Goal: Task Accomplishment & Management: Manage account settings

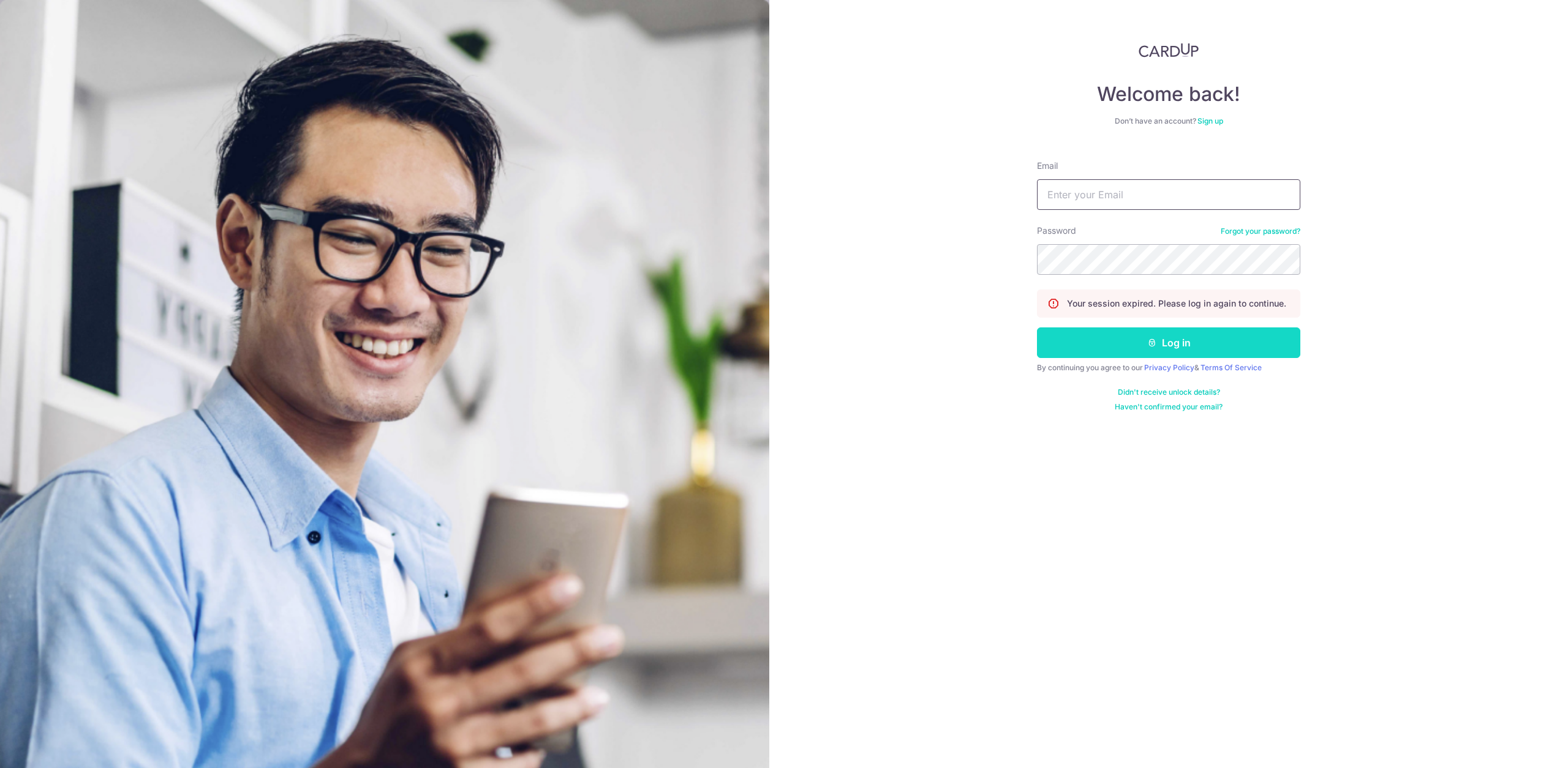
type input "[EMAIL_ADDRESS][DOMAIN_NAME]"
click at [1138, 355] on button "Log in" at bounding box center [1168, 342] width 263 height 31
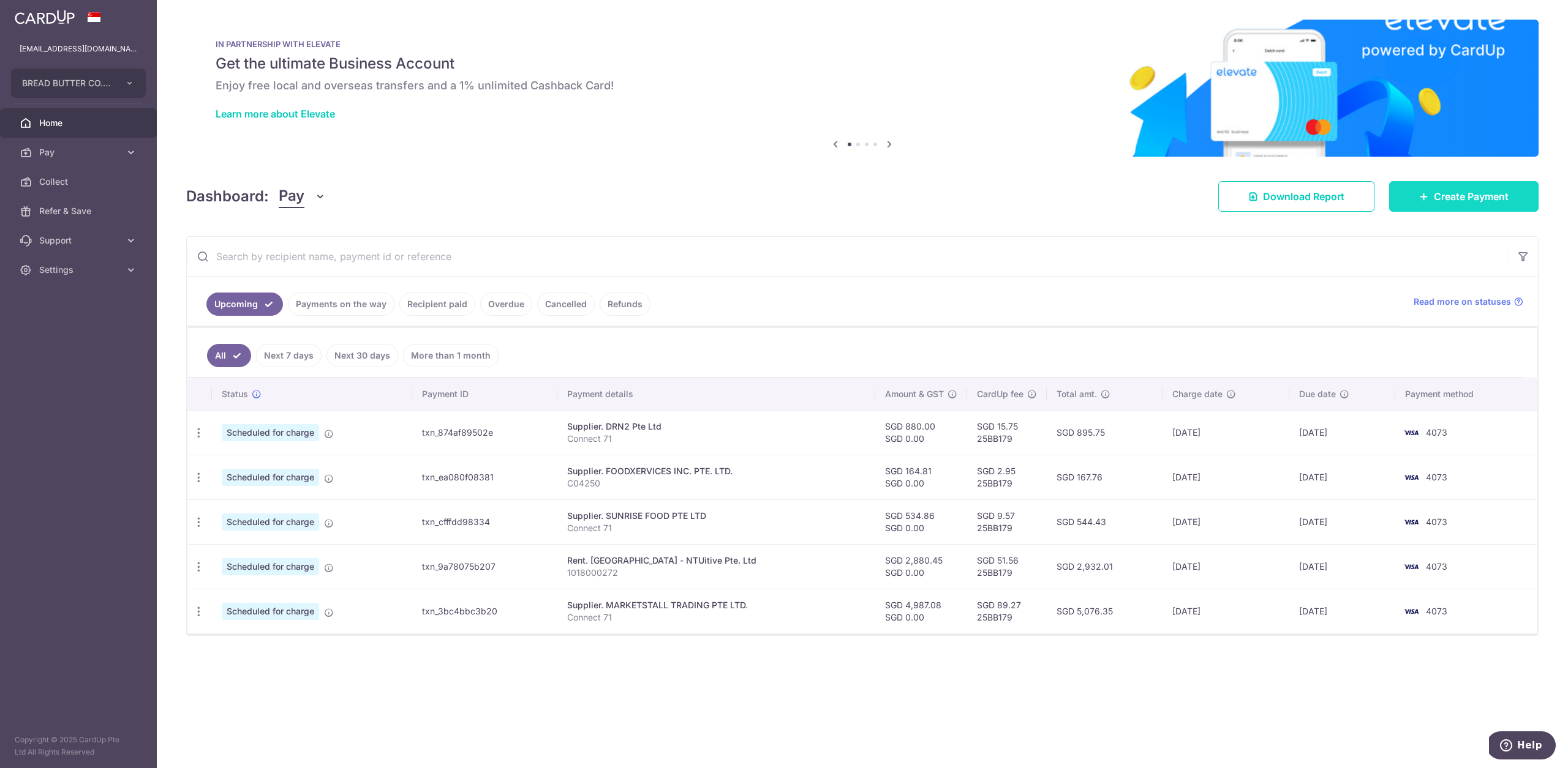
click at [1451, 210] on link "Create Payment" at bounding box center [1464, 196] width 150 height 31
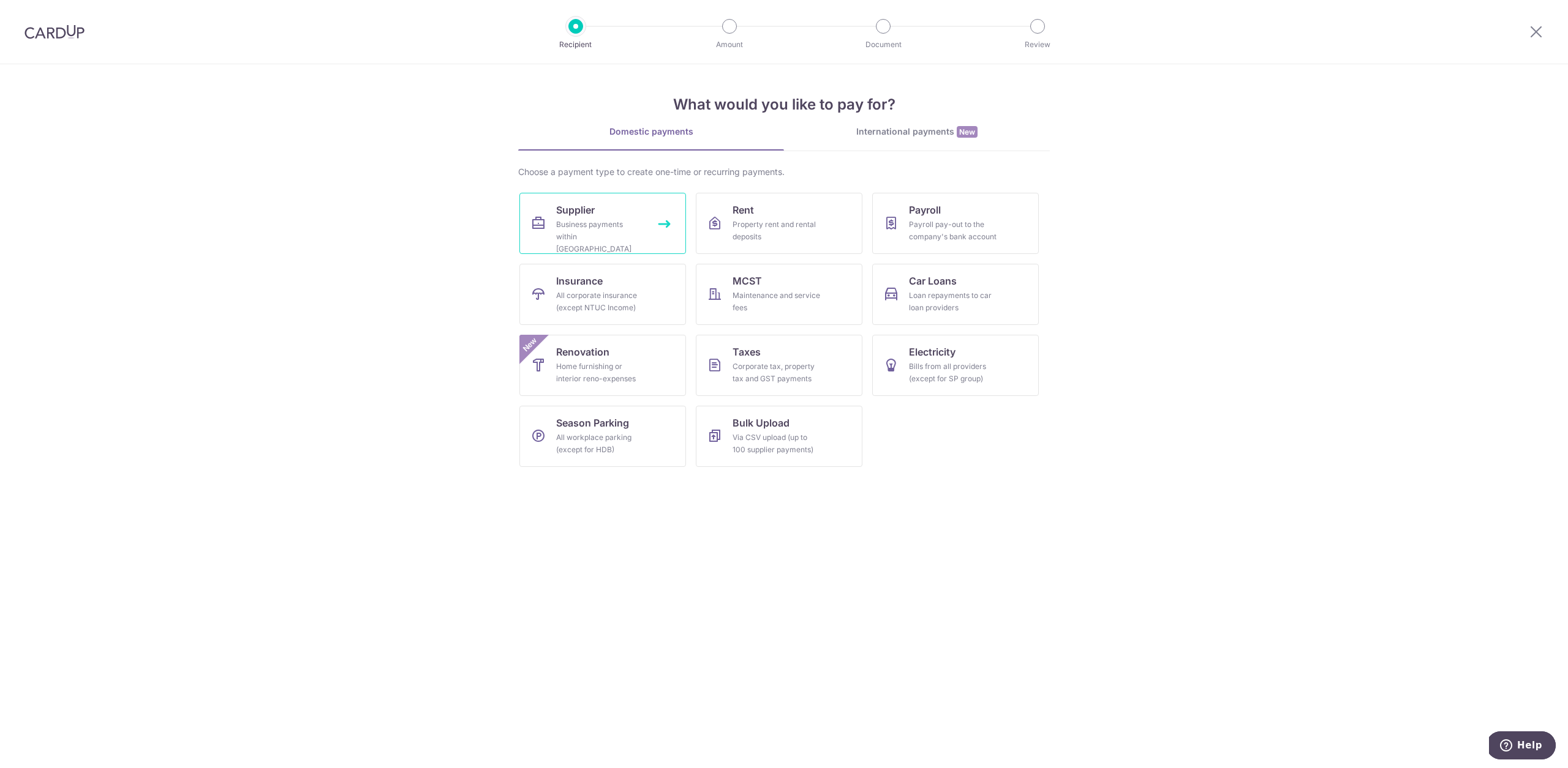
click at [610, 218] on div "Business payments within Singapore" at bounding box center [600, 237] width 88 height 37
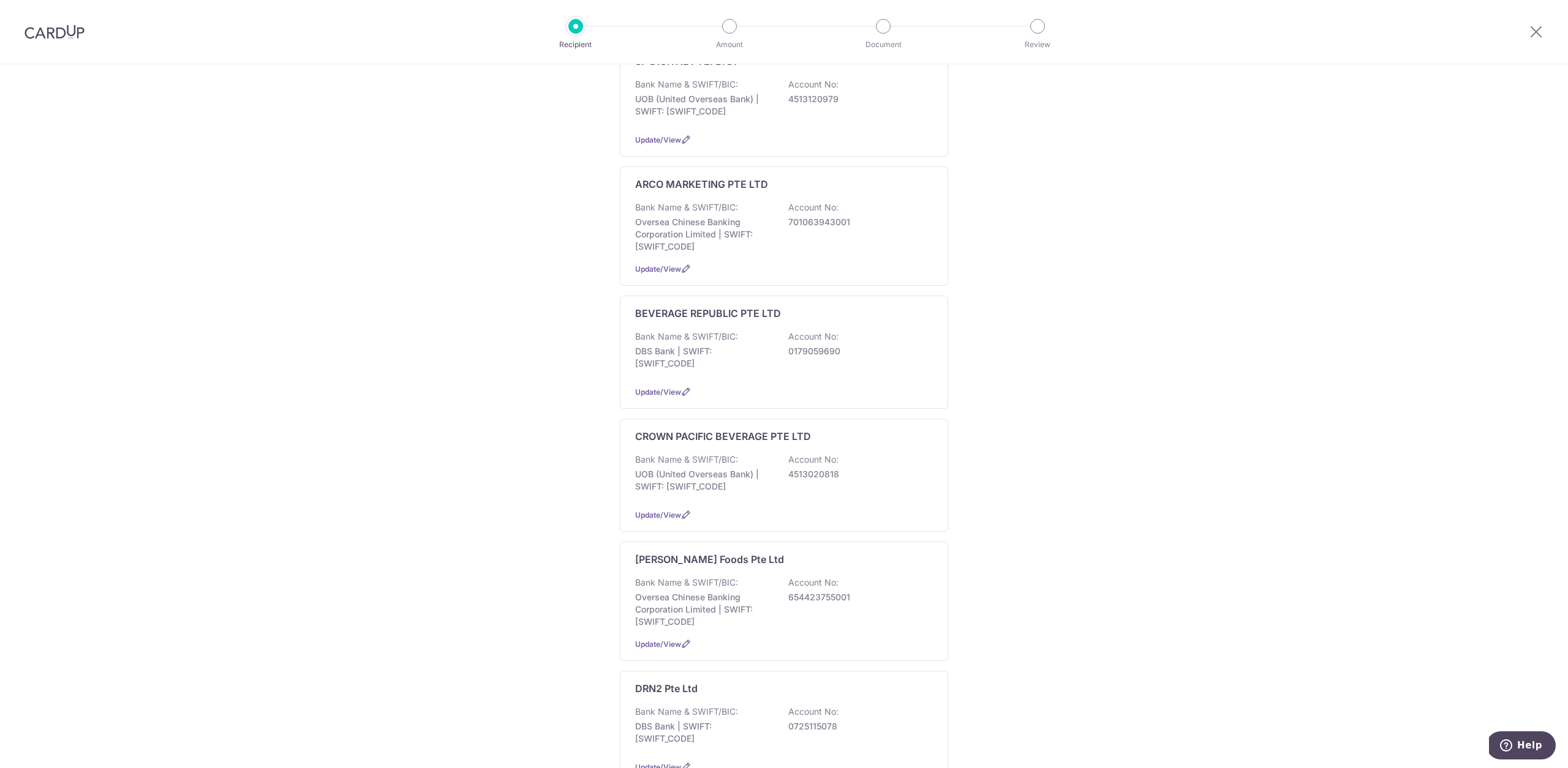
scroll to position [255, 0]
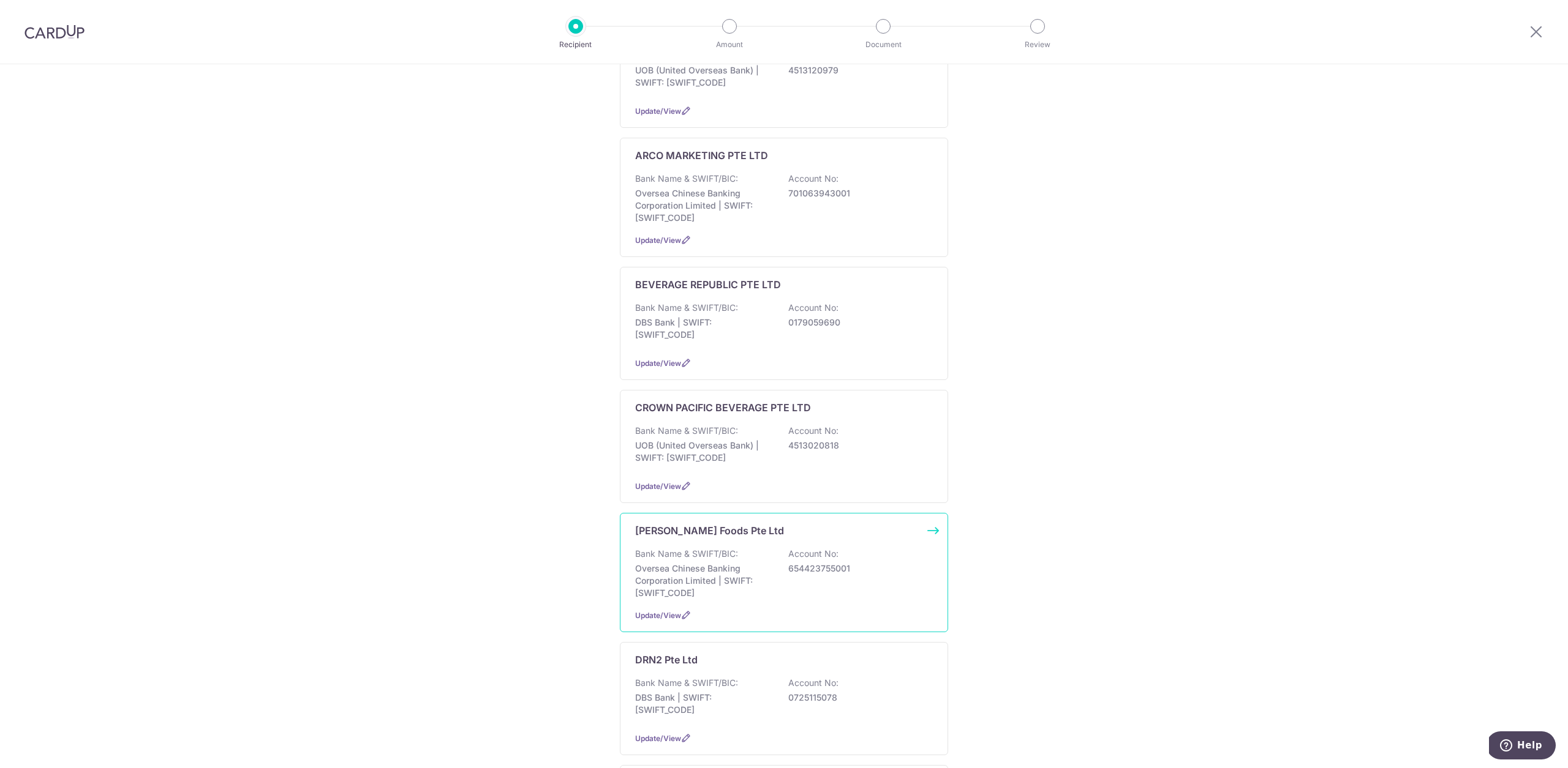
click at [740, 548] on div "Bank Name & SWIFT/BIC: Oversea Chinese Banking Corporation Limited | SWIFT: OCB…" at bounding box center [784, 573] width 298 height 51
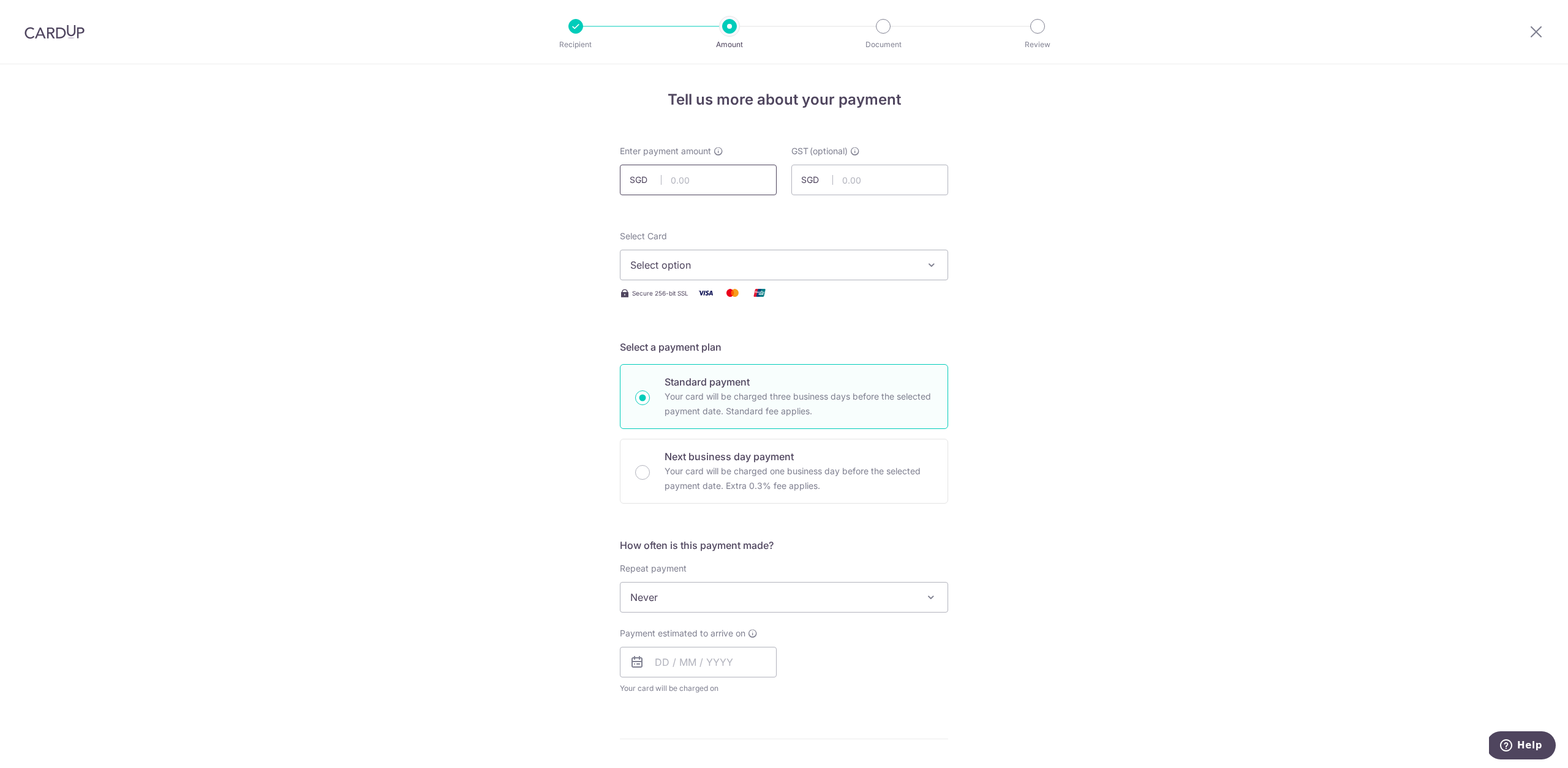
click at [722, 177] on input "text" at bounding box center [698, 179] width 157 height 31
type input "796.58"
click at [722, 220] on form "Enter payment amount SGD 796.58 796.58 GST (optional) SGD Select Card Select op…" at bounding box center [783, 671] width 328 height 1051
click at [734, 263] on span "Select option" at bounding box center [772, 265] width 285 height 15
click at [751, 385] on span "**** 4073" at bounding box center [783, 382] width 307 height 15
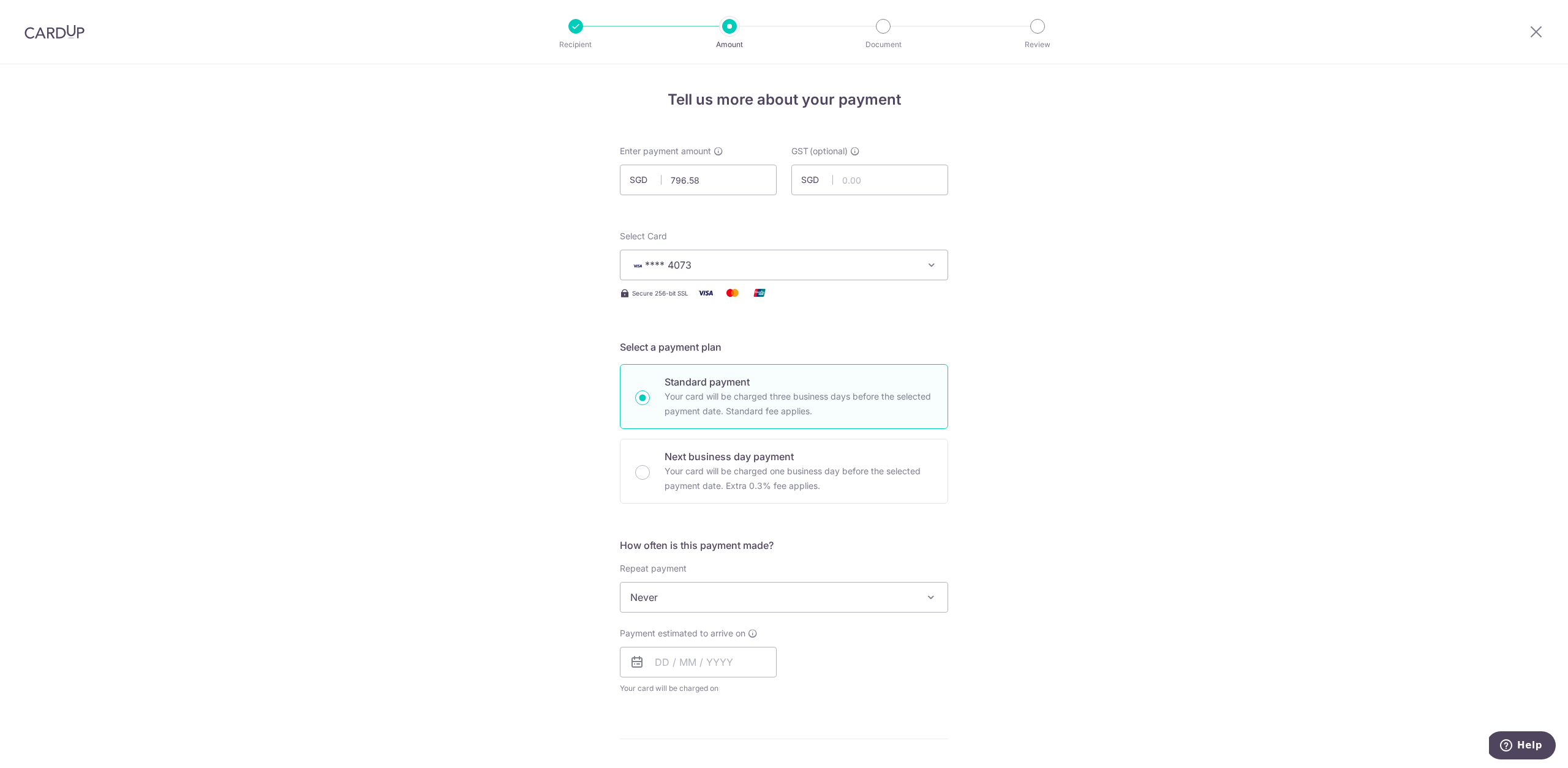
click at [703, 605] on span "Never" at bounding box center [783, 597] width 327 height 29
drag, startPoint x: 1077, startPoint y: 578, endPoint x: 943, endPoint y: 621, distance: 140.7
click at [1074, 578] on div "Tell us more about your payment Enter payment amount SGD 796.58 796.58 GST (opt…" at bounding box center [784, 659] width 1568 height 1189
click at [717, 657] on input "text" at bounding box center [698, 662] width 157 height 31
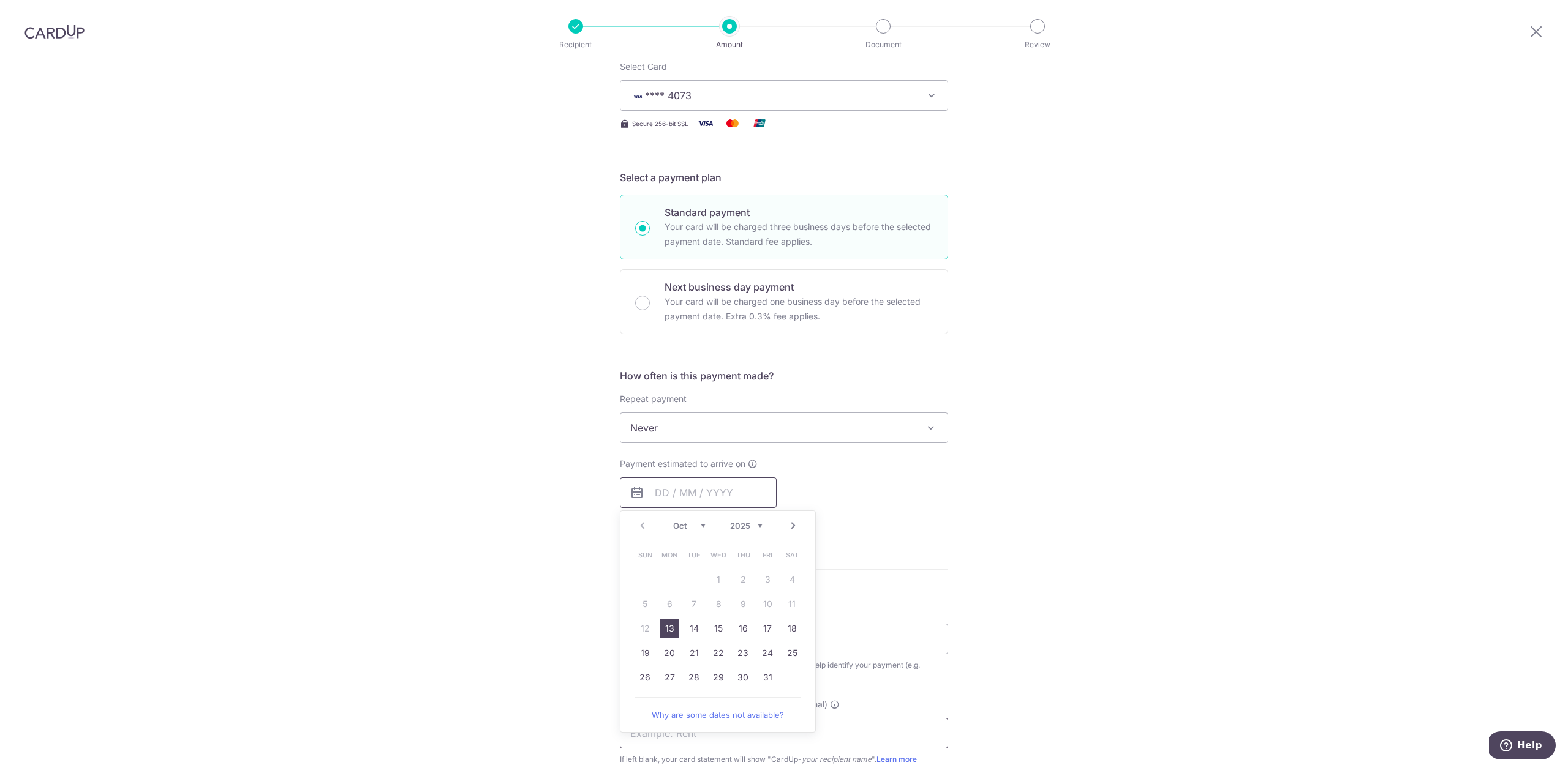
scroll to position [248, 0]
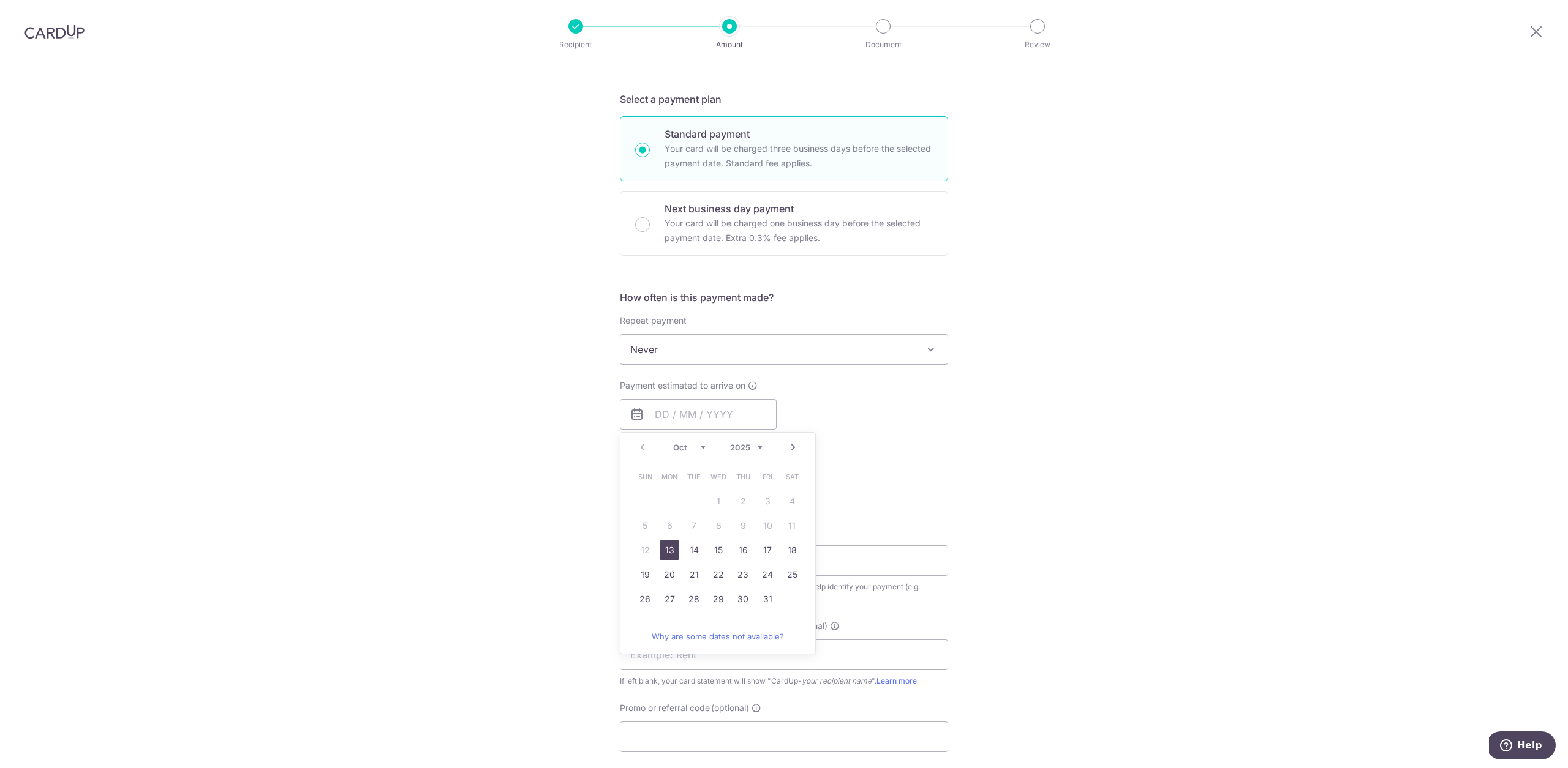
click at [668, 551] on link "13" at bounding box center [670, 550] width 20 height 19
type input "13/10/2025"
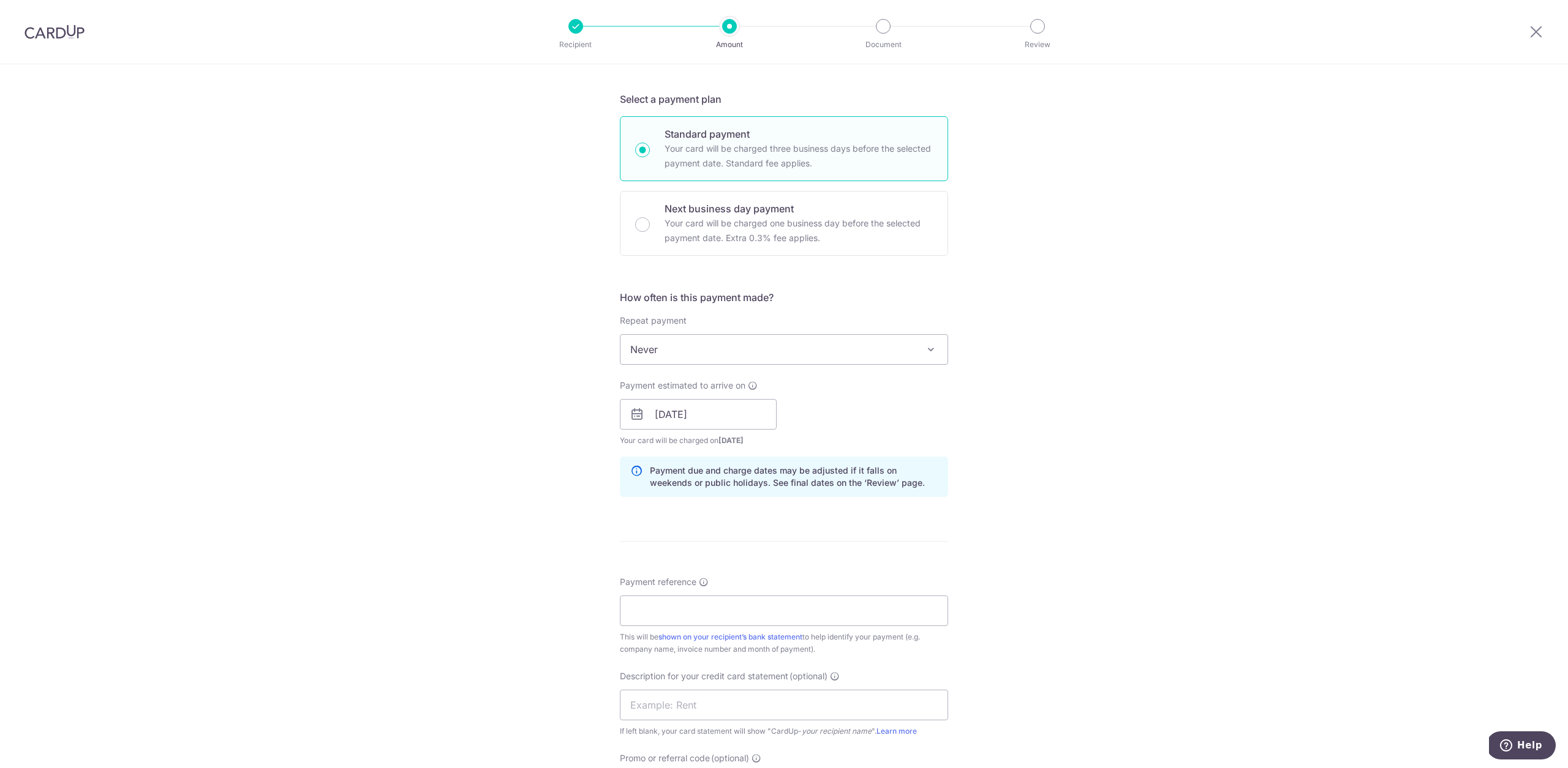
click at [929, 428] on div "Payment estimated to arrive on 13/10/2025 Prev Next Oct Nov Dec 2025 2026 2027 …" at bounding box center [784, 413] width 343 height 68
click at [765, 606] on input "Payment reference" at bounding box center [783, 611] width 328 height 31
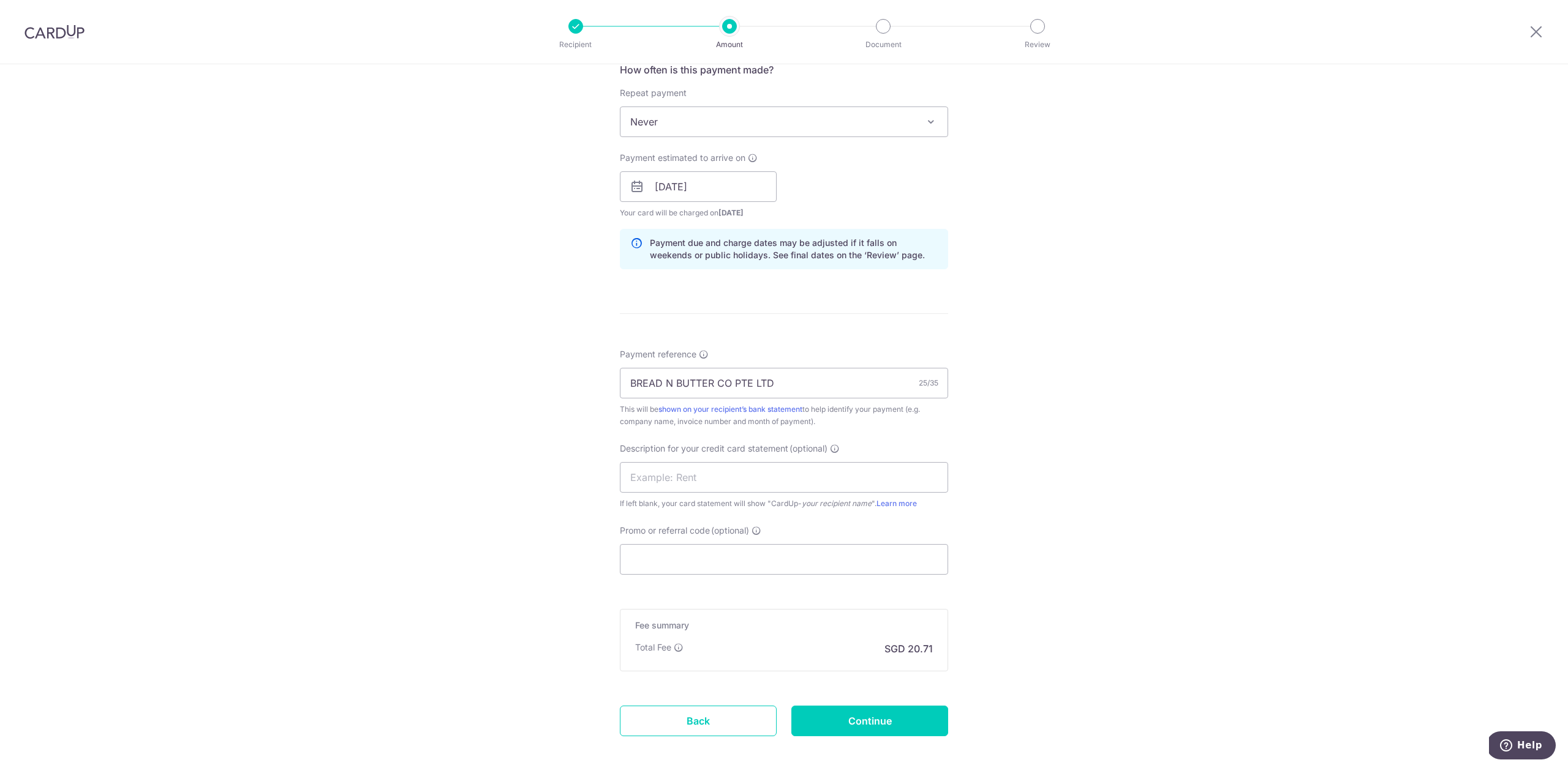
scroll to position [535, 0]
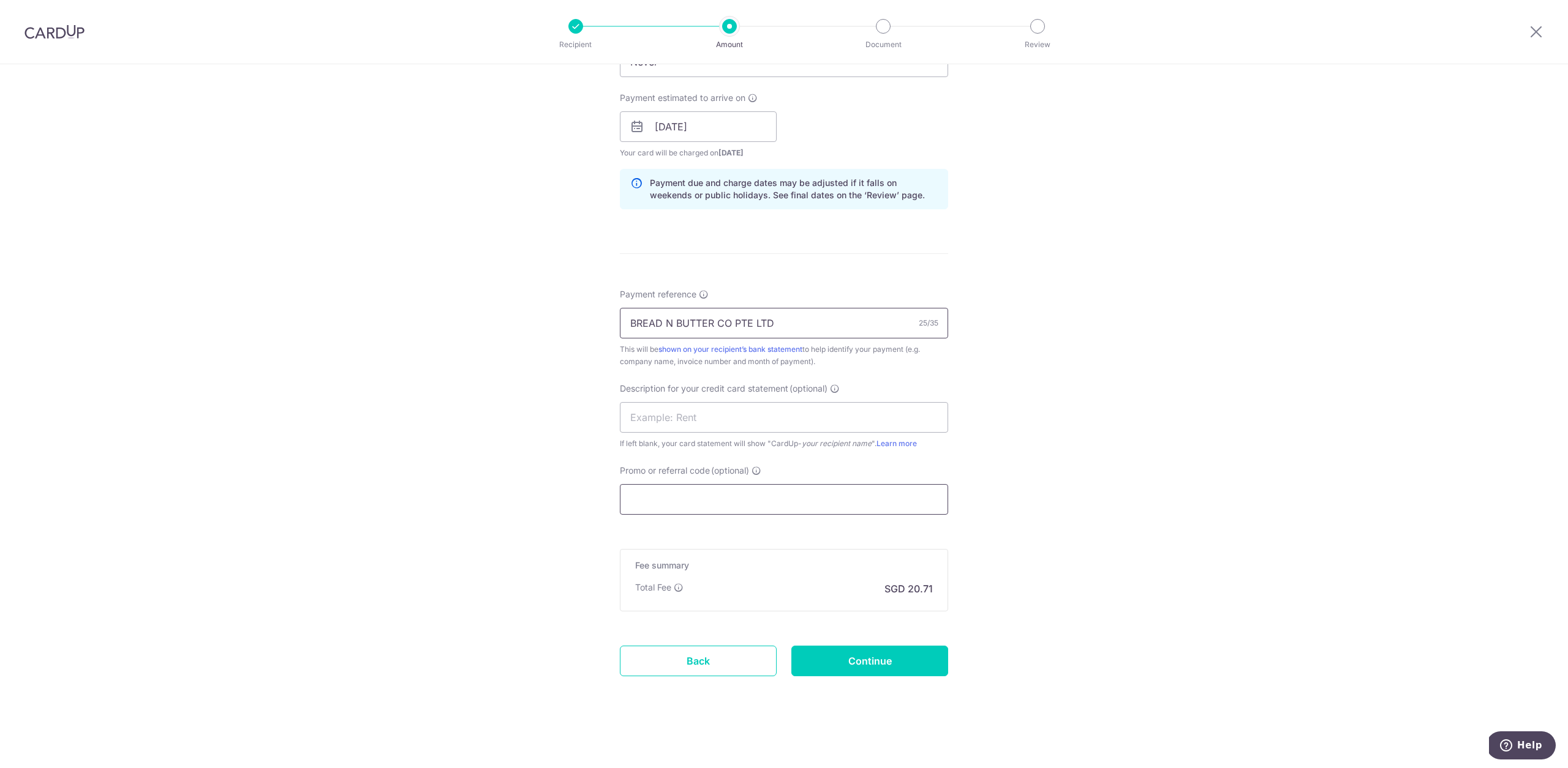
paste input "25BB179"
click at [733, 506] on input "Promo or referral code (optional)" at bounding box center [783, 499] width 328 height 31
type input "BREAD N BUTTER CO PTE LTD"
click at [734, 506] on input "Promo or referral code (optional)" at bounding box center [783, 499] width 328 height 31
paste input "25BB179"
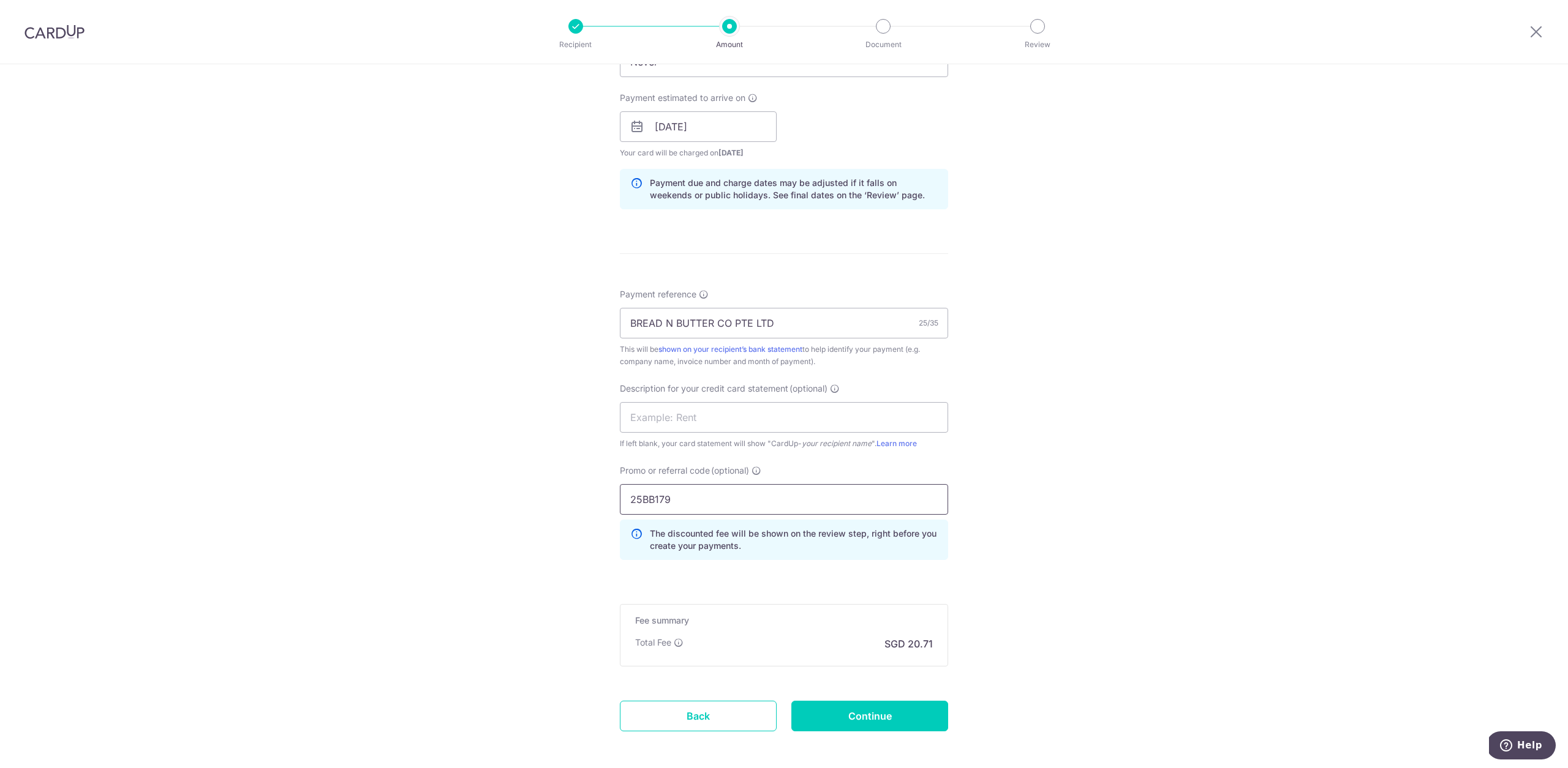
type input "25BB179"
click at [881, 715] on input "Continue" at bounding box center [869, 716] width 157 height 31
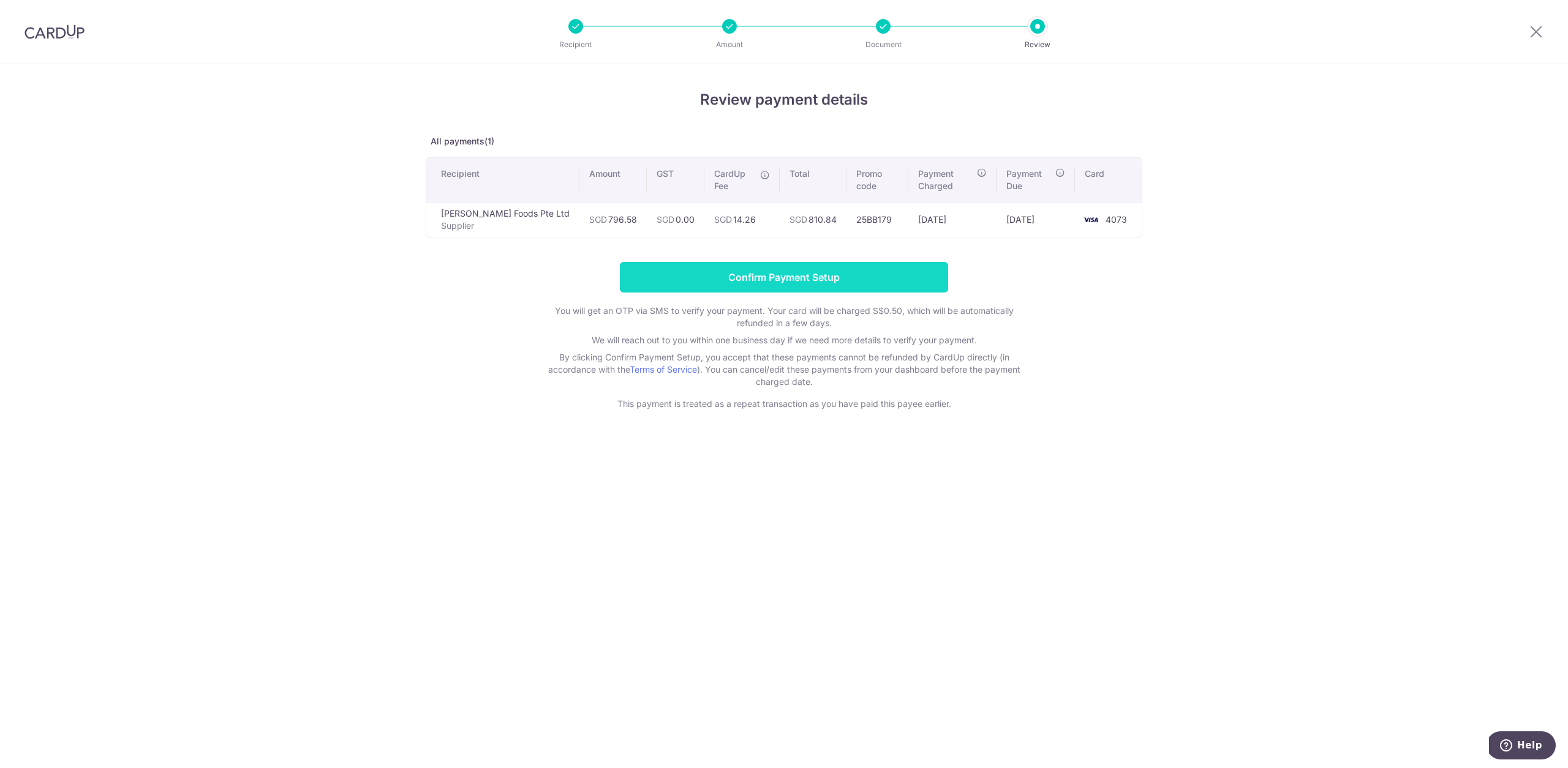
click at [811, 279] on input "Confirm Payment Setup" at bounding box center [783, 277] width 328 height 31
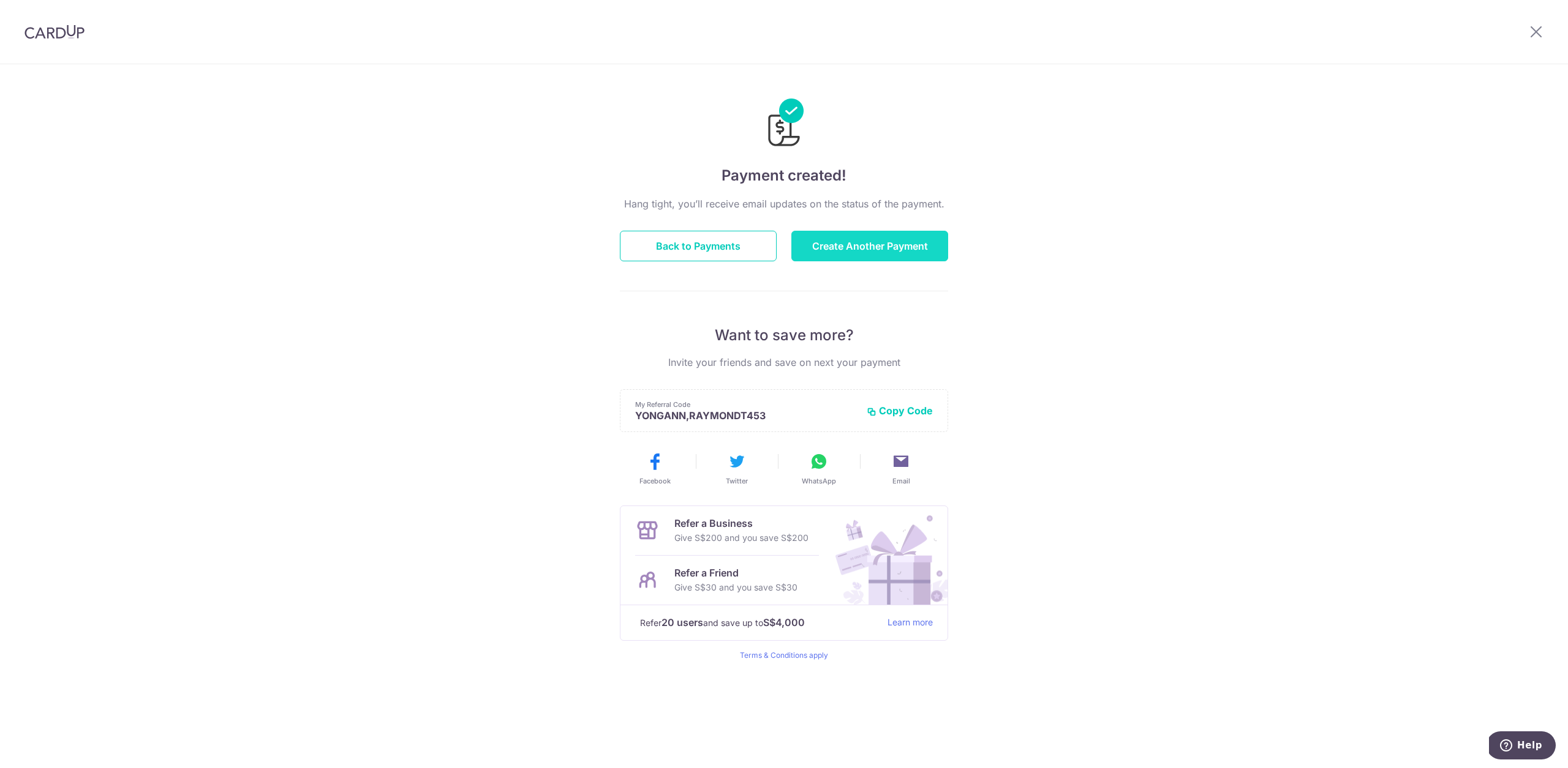
click at [915, 244] on button "Create Another Payment" at bounding box center [869, 246] width 157 height 31
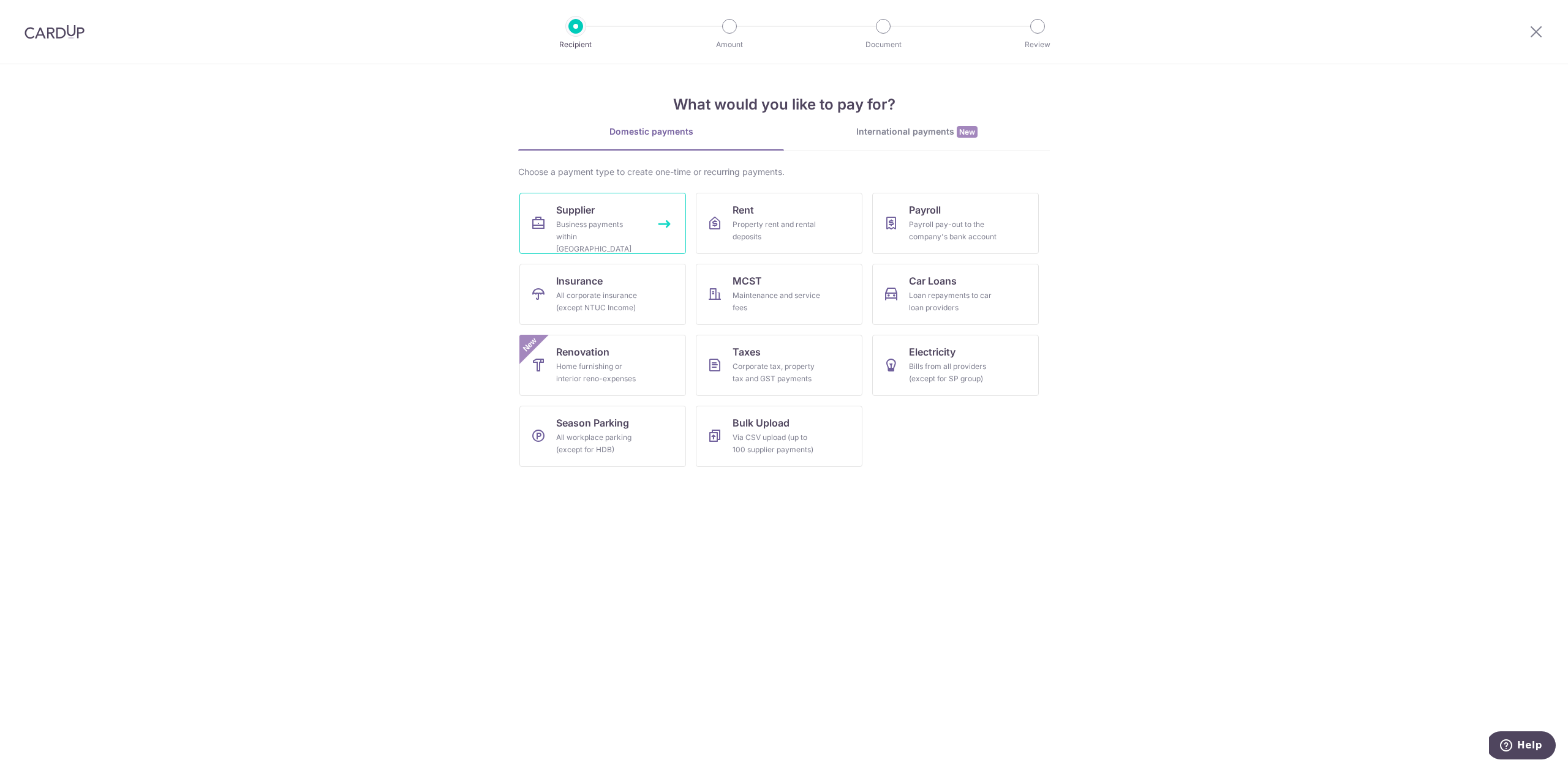
click at [640, 229] on div "Business payments within [GEOGRAPHIC_DATA]" at bounding box center [600, 237] width 88 height 37
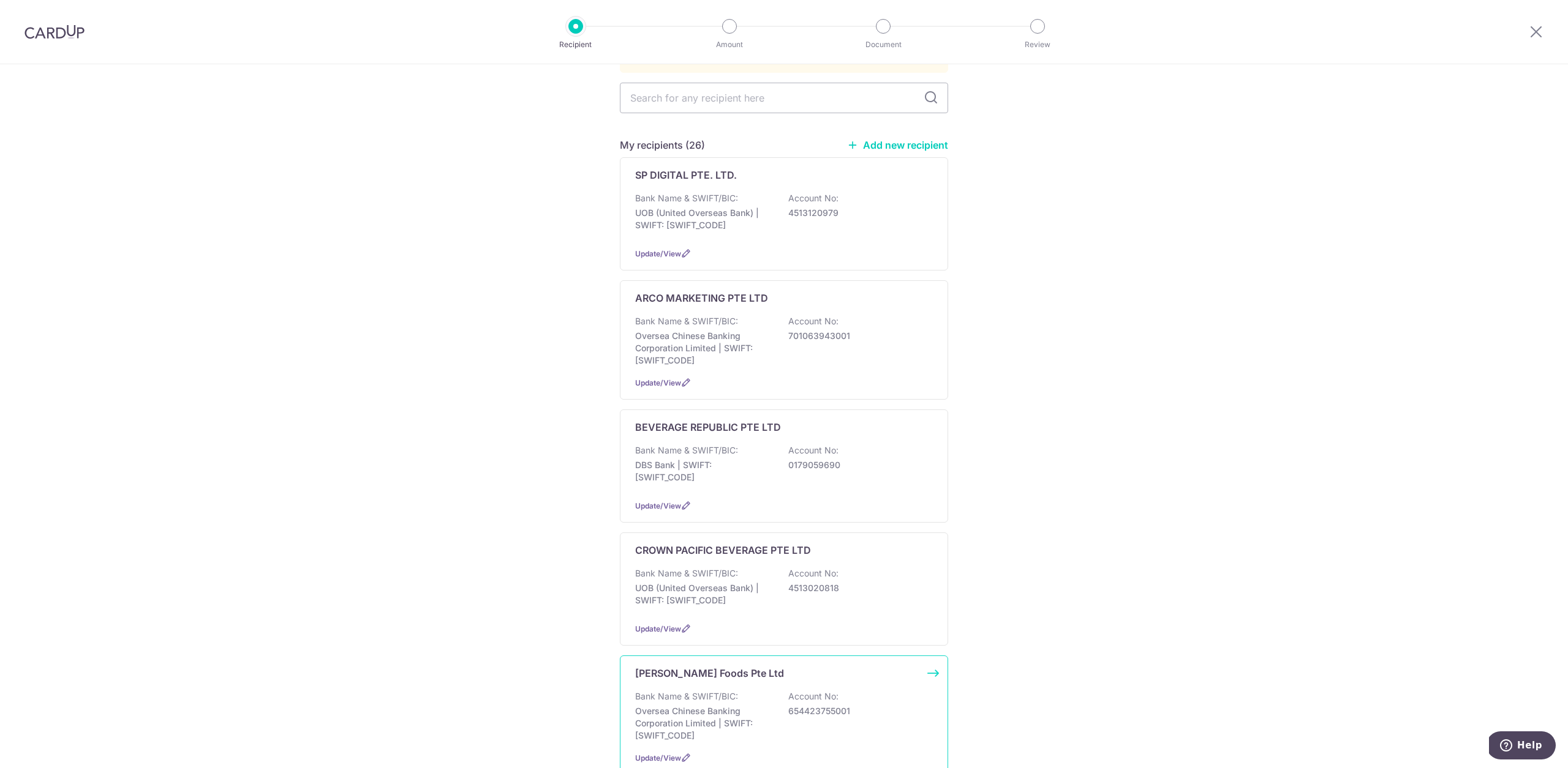
scroll to position [239, 0]
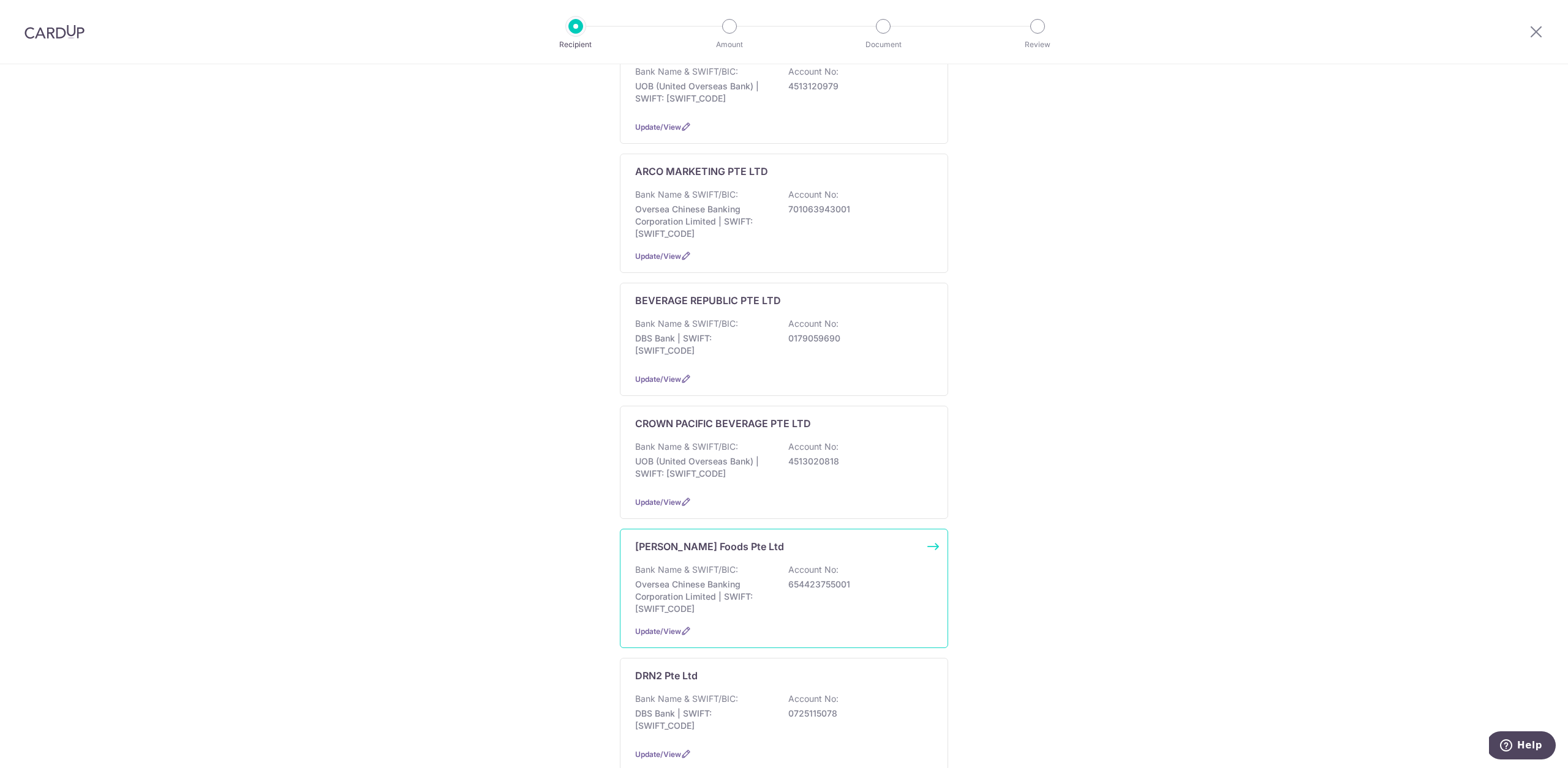
drag, startPoint x: 714, startPoint y: 586, endPoint x: 712, endPoint y: 577, distance: 9.2
click at [714, 586] on p "Oversea Chinese Banking Corporation Limited | SWIFT: [SWIFT_CODE]" at bounding box center [703, 596] width 137 height 37
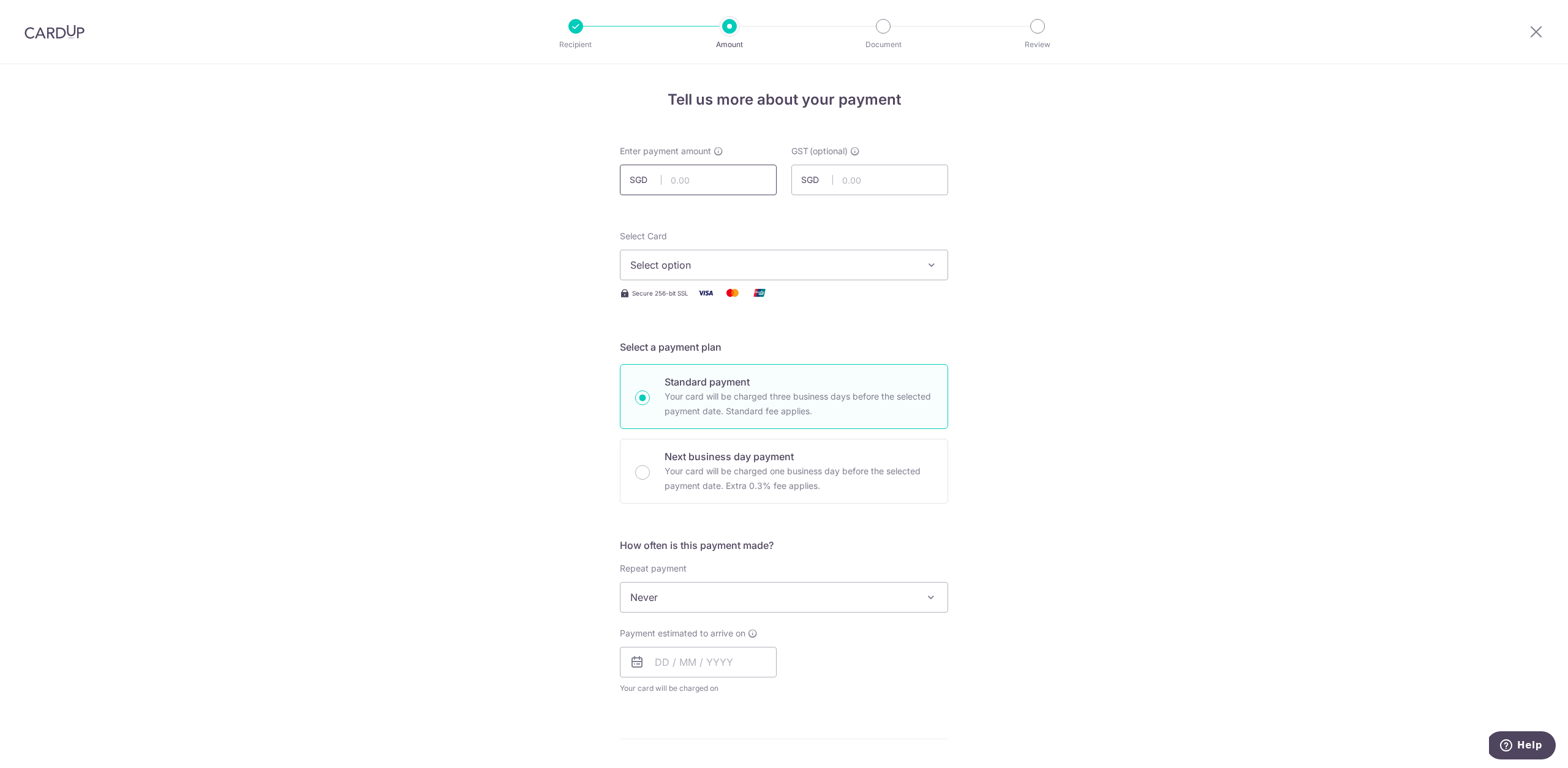
click at [692, 183] on input "text" at bounding box center [698, 179] width 157 height 31
type input "705.57"
click at [885, 255] on button "Select option" at bounding box center [783, 264] width 328 height 31
click at [876, 375] on span "**** 4073" at bounding box center [783, 382] width 307 height 15
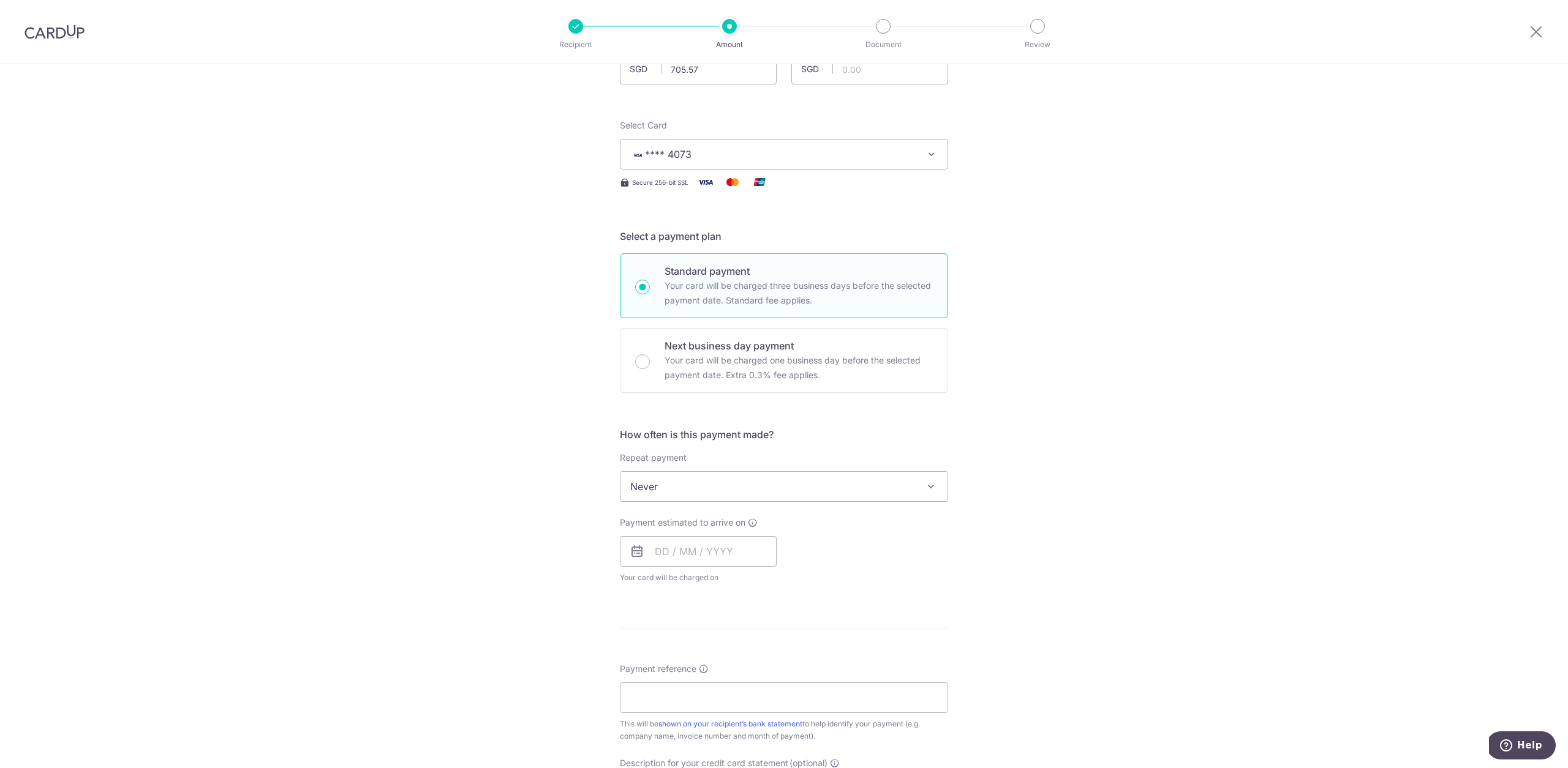
scroll to position [244, 0]
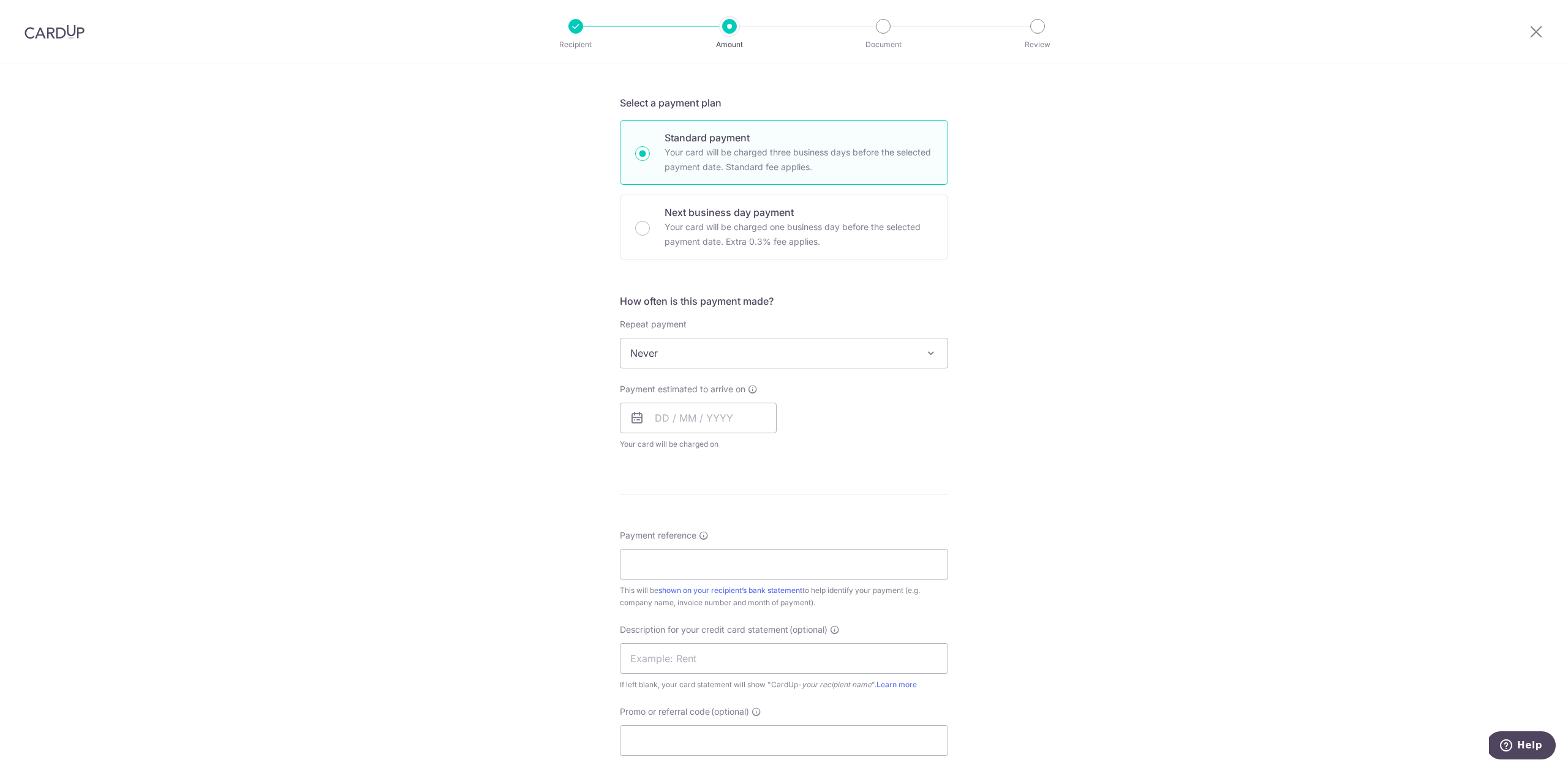
click at [720, 435] on div "Payment estimated to arrive on Your card will be charged on for the first payme…" at bounding box center [698, 417] width 157 height 68
click at [722, 426] on input "text" at bounding box center [698, 418] width 157 height 31
click at [669, 550] on link "13" at bounding box center [670, 554] width 20 height 19
type input "[DATE]"
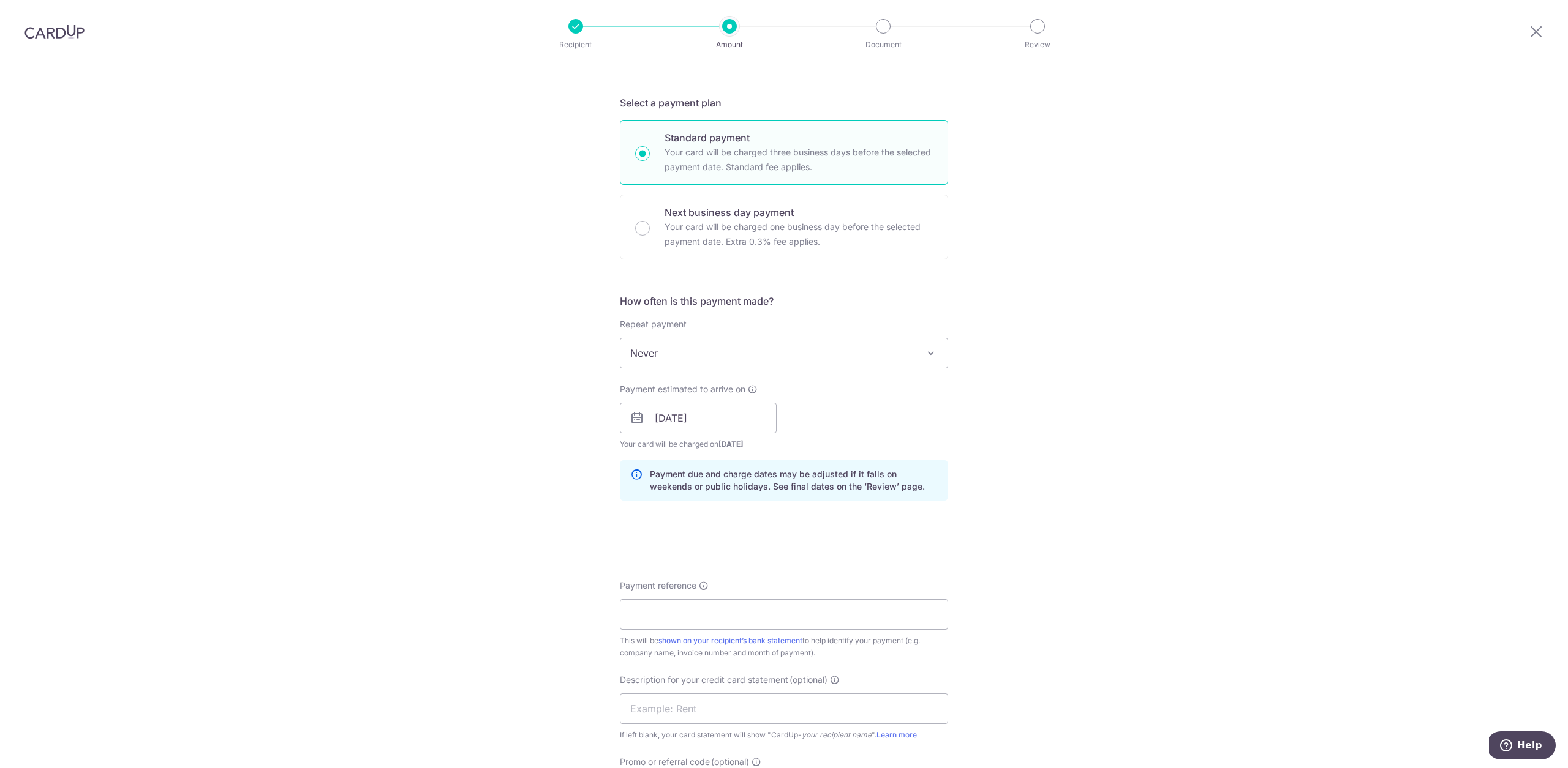
click at [875, 553] on form "Enter payment amount SGD 705.57 705.57 GST (optional) SGD Select Card **** 4073…" at bounding box center [783, 451] width 328 height 1101
click at [752, 619] on input "Payment reference" at bounding box center [783, 614] width 328 height 31
type input "BREAD N BUTTER CO PTE LTD"
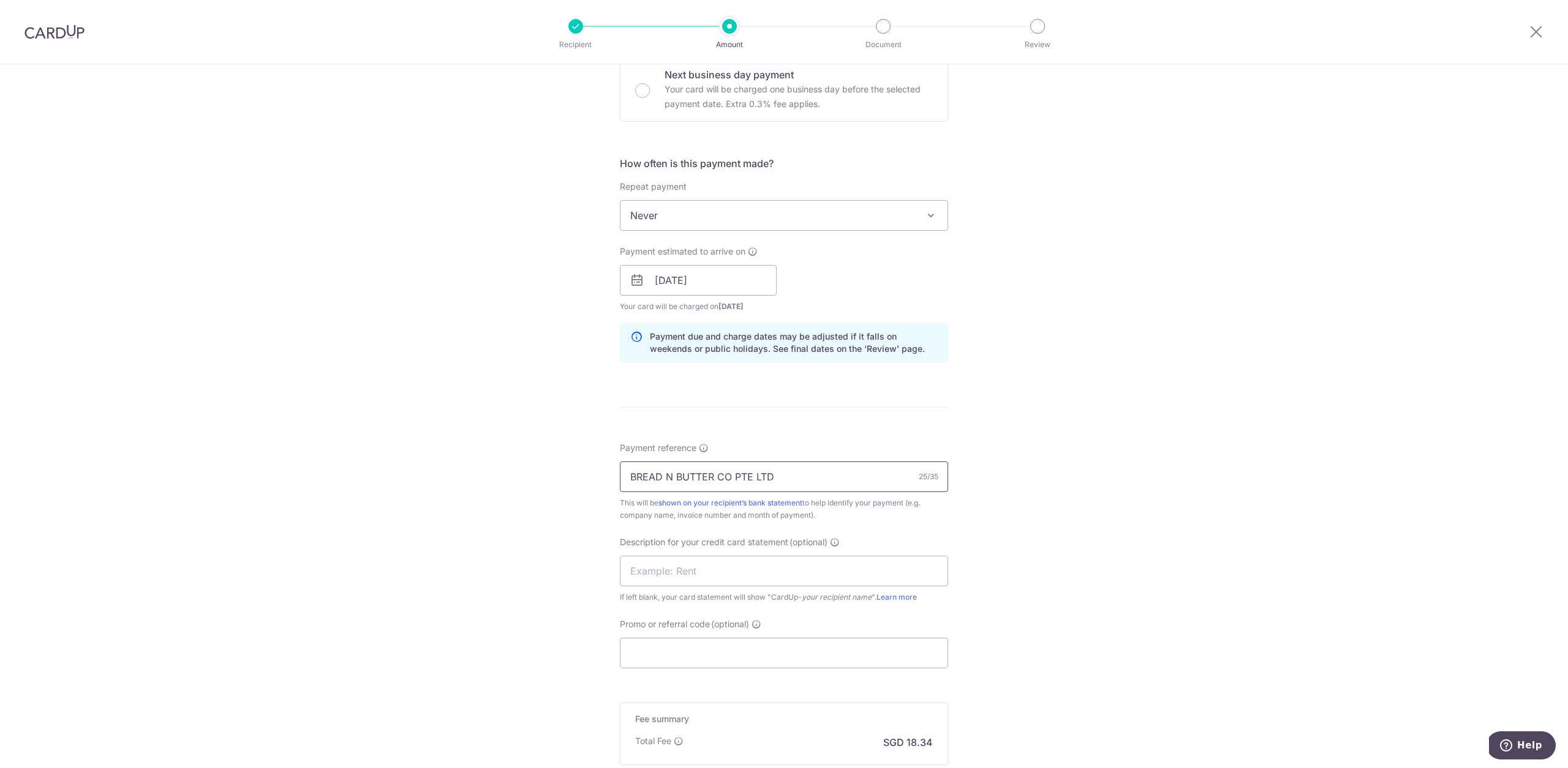
scroll to position [492, 0]
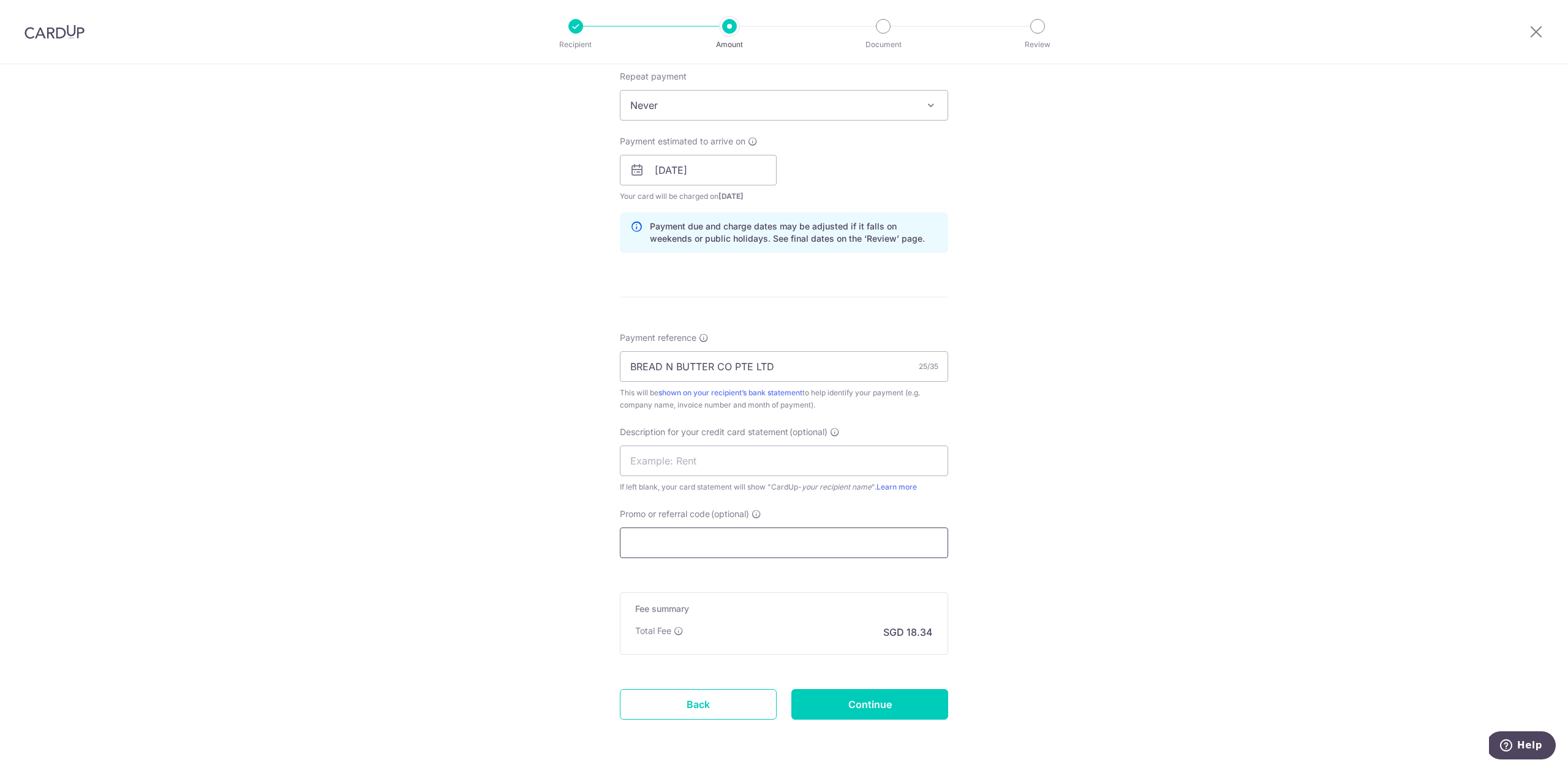
click at [714, 547] on input "Promo or referral code (optional)" at bounding box center [783, 543] width 328 height 31
paste input "25BB179"
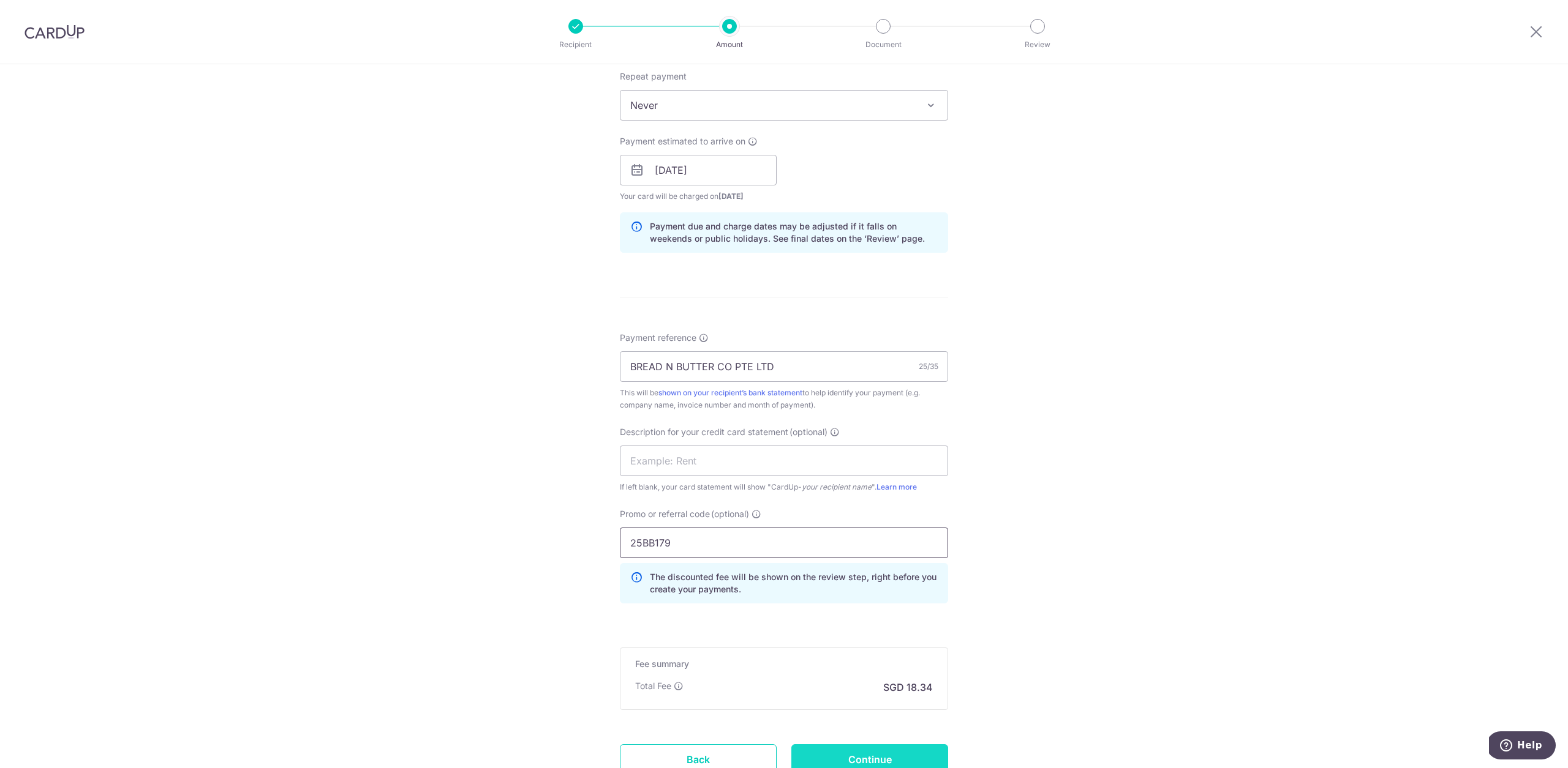
type input "25BB179"
click at [863, 756] on input "Continue" at bounding box center [869, 760] width 157 height 31
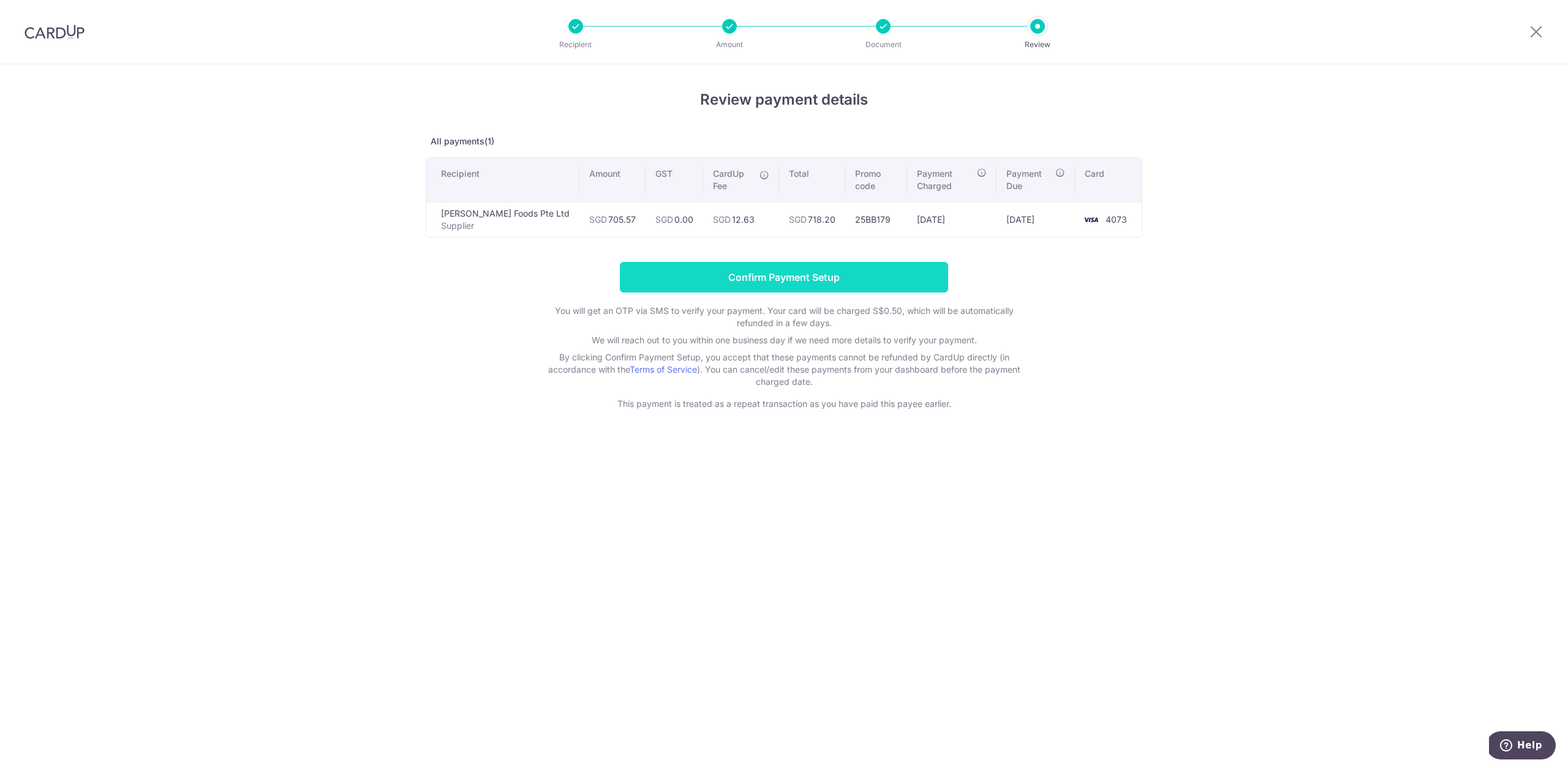
click at [825, 278] on input "Confirm Payment Setup" at bounding box center [783, 277] width 328 height 31
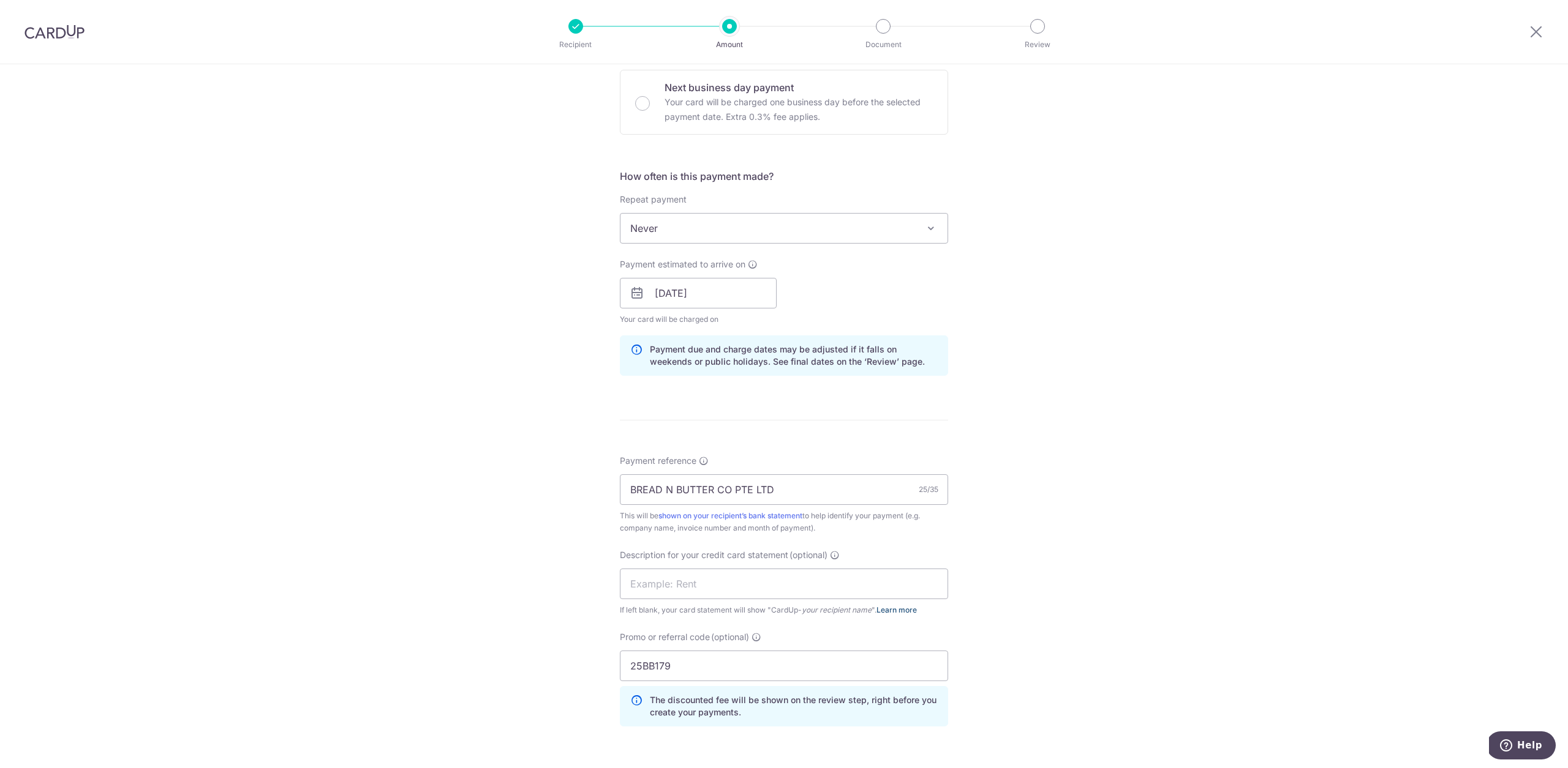
scroll to position [552, 0]
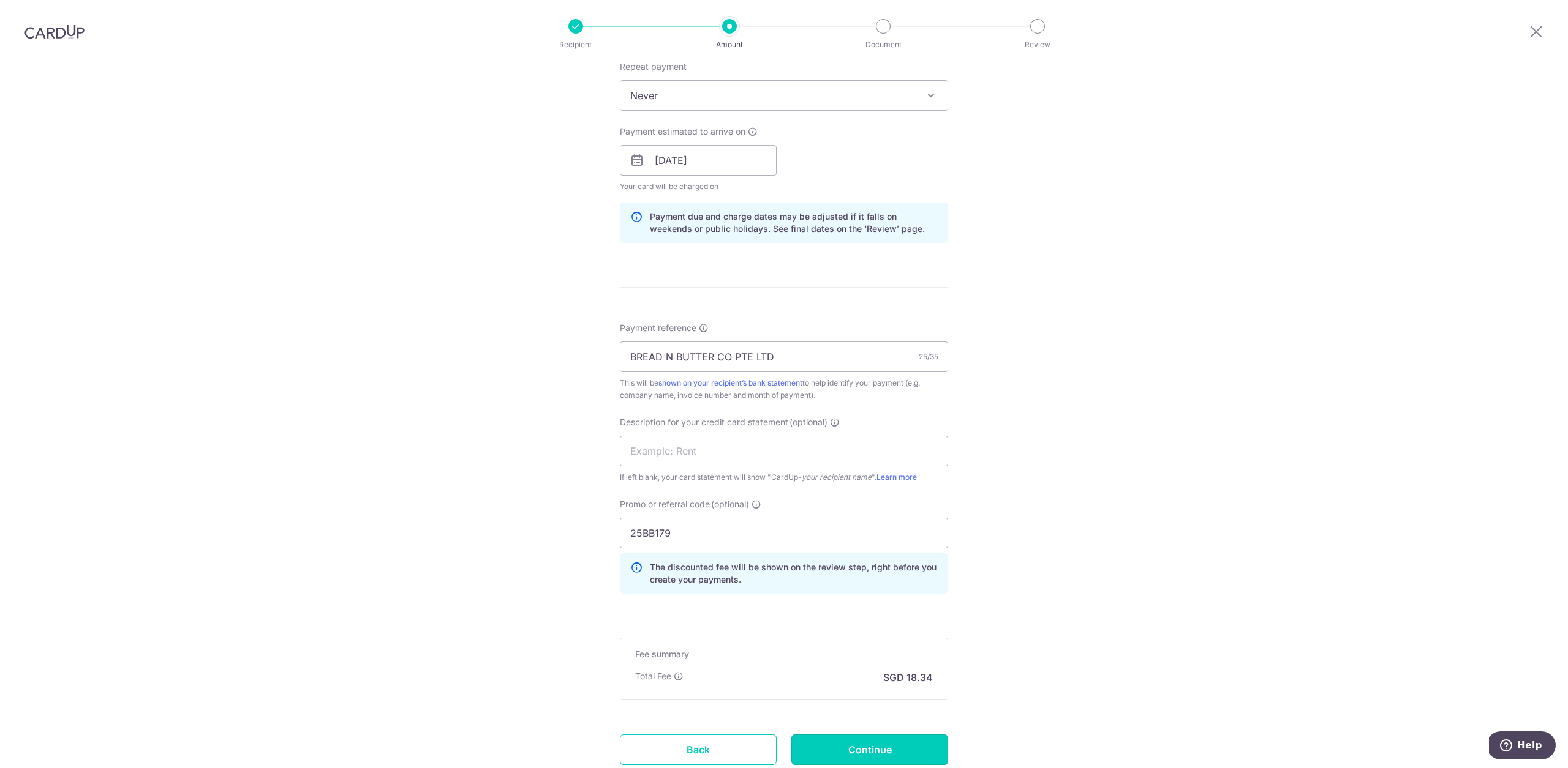
click at [876, 741] on input "Continue" at bounding box center [869, 749] width 157 height 31
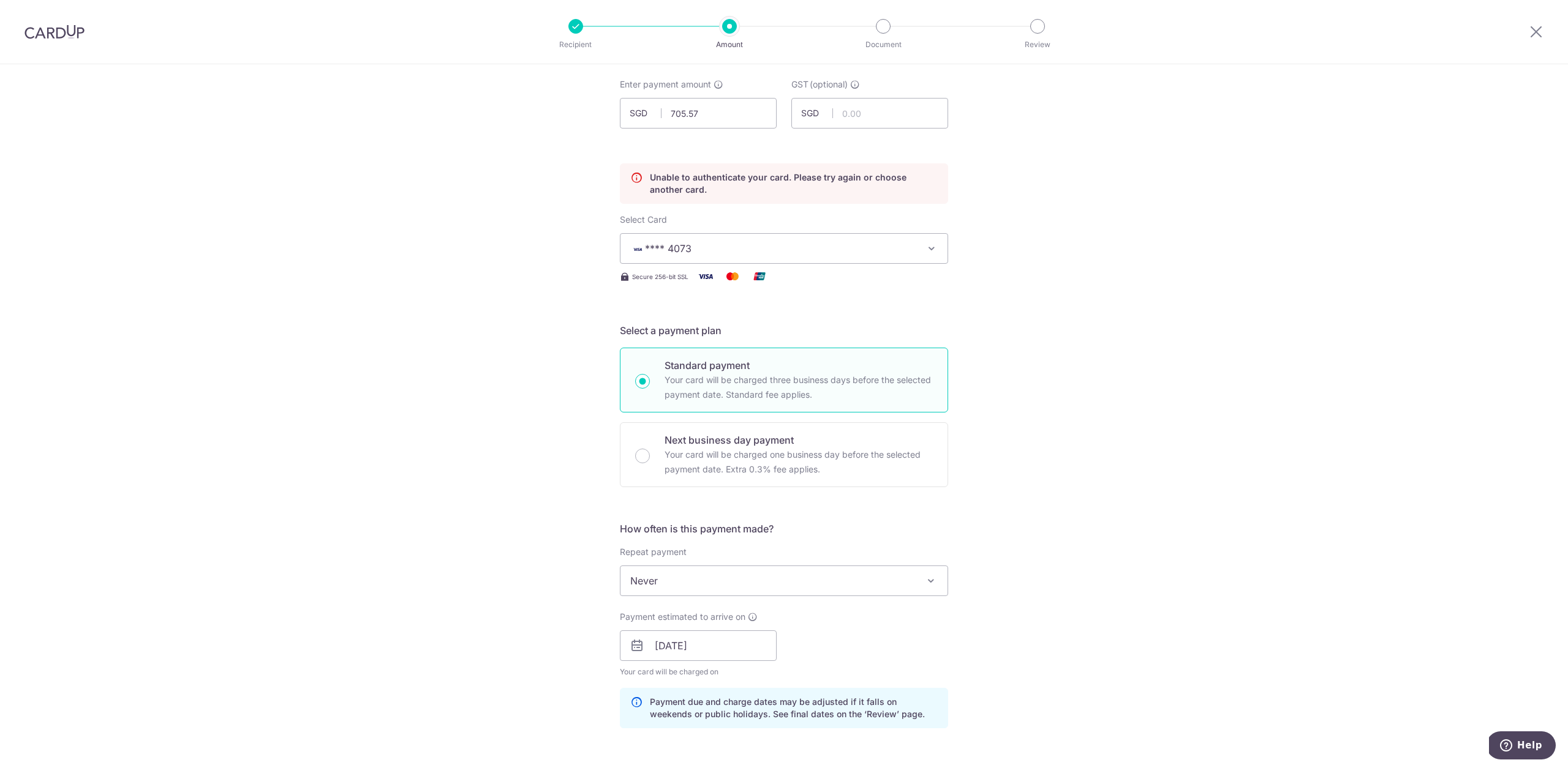
scroll to position [16, 0]
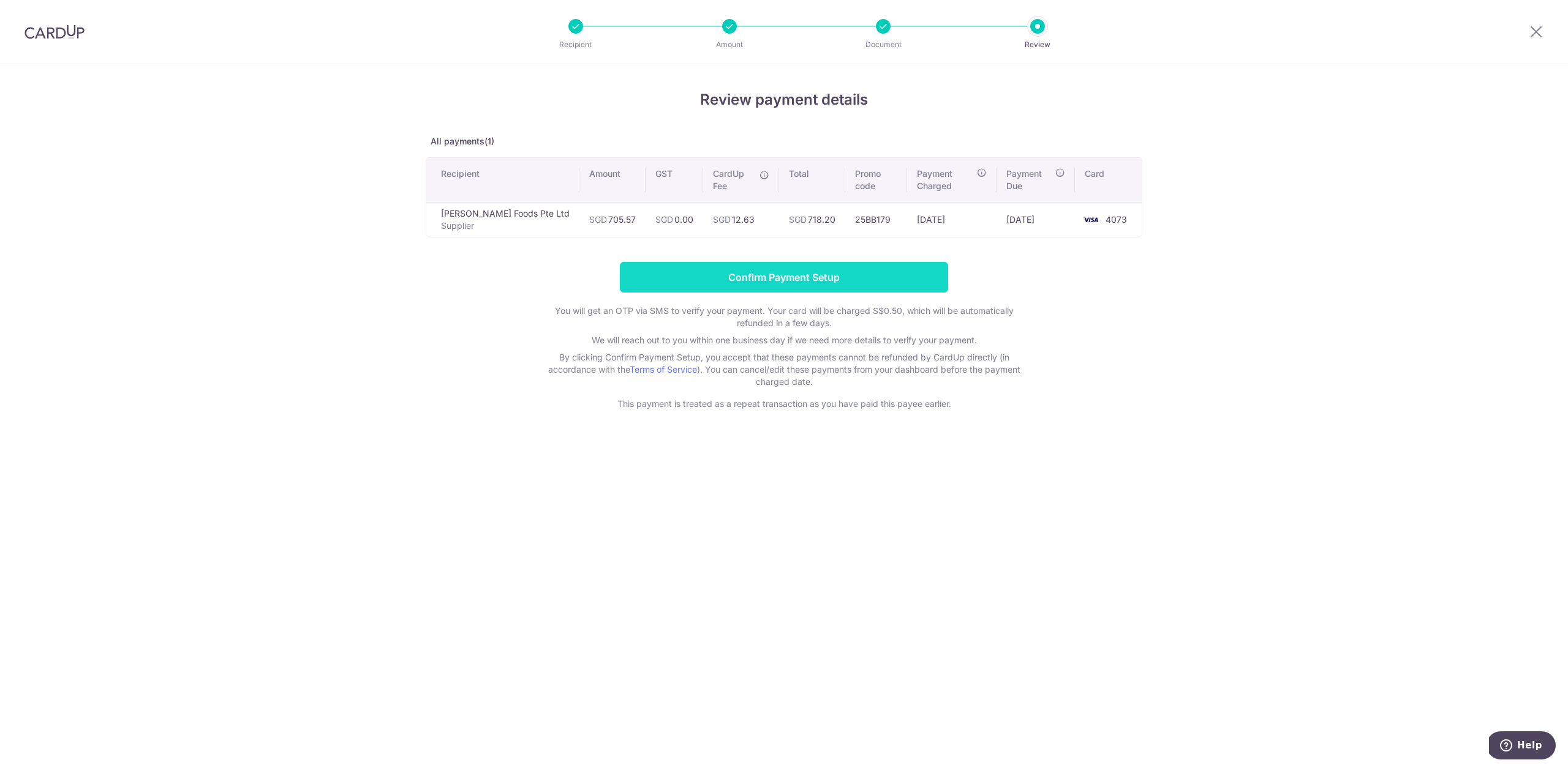
click at [861, 278] on input "Confirm Payment Setup" at bounding box center [783, 277] width 328 height 31
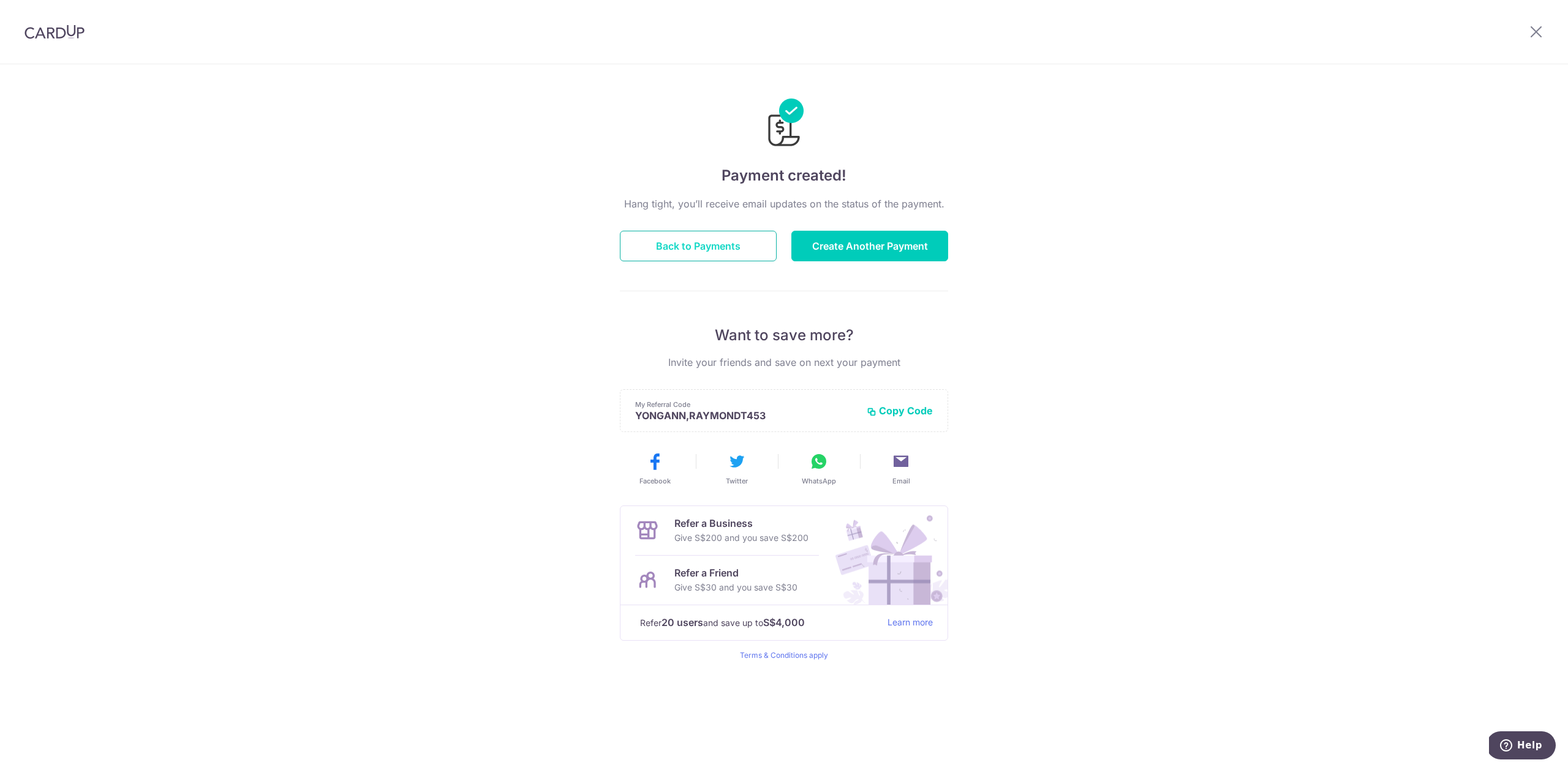
click at [679, 238] on button "Back to Payments" at bounding box center [698, 246] width 157 height 31
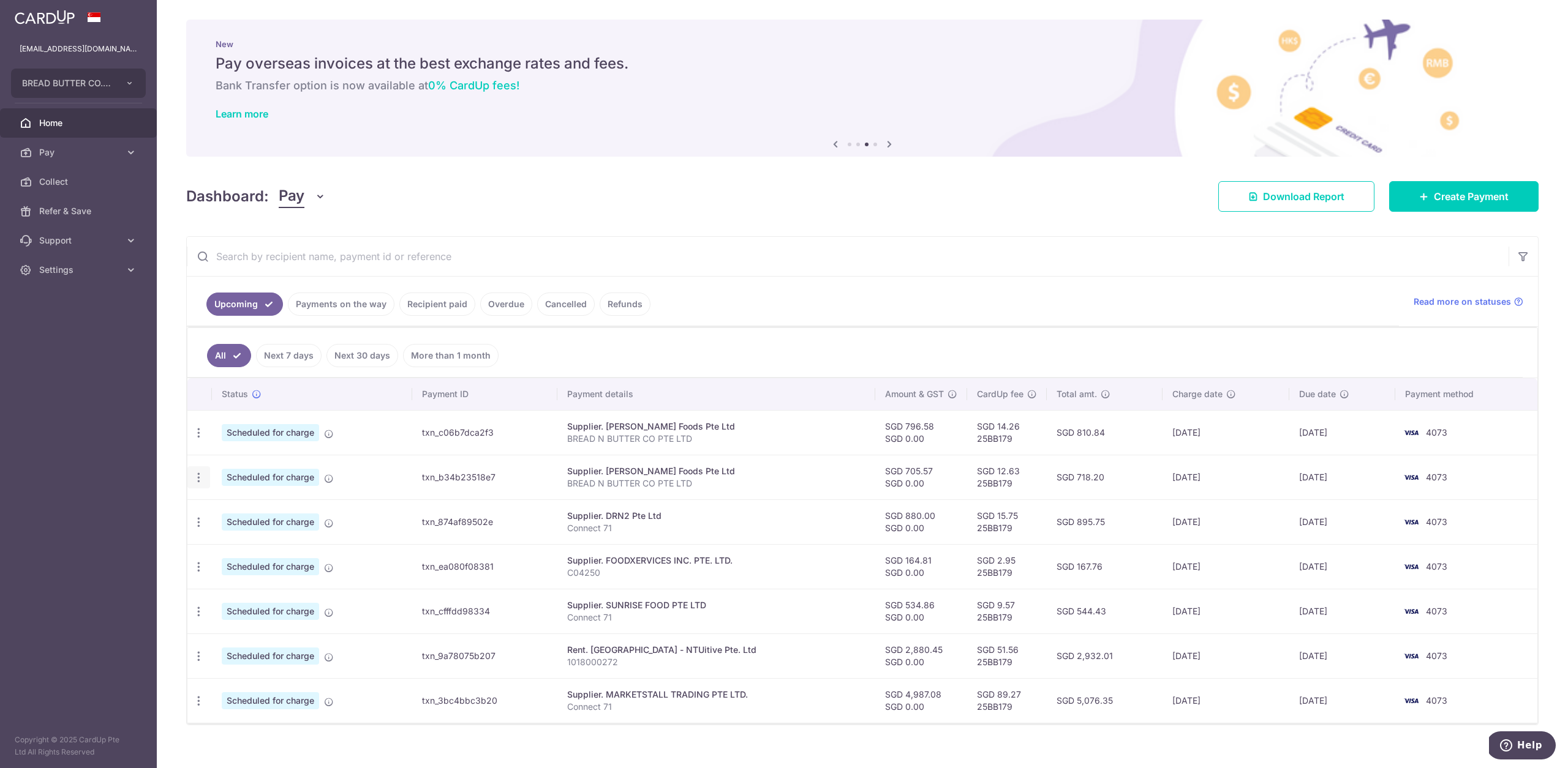
click at [199, 478] on icon "button" at bounding box center [199, 478] width 13 height 13
click at [251, 514] on span "Update payment" at bounding box center [264, 511] width 83 height 15
radio input "true"
type input "705.57"
type input "0.00"
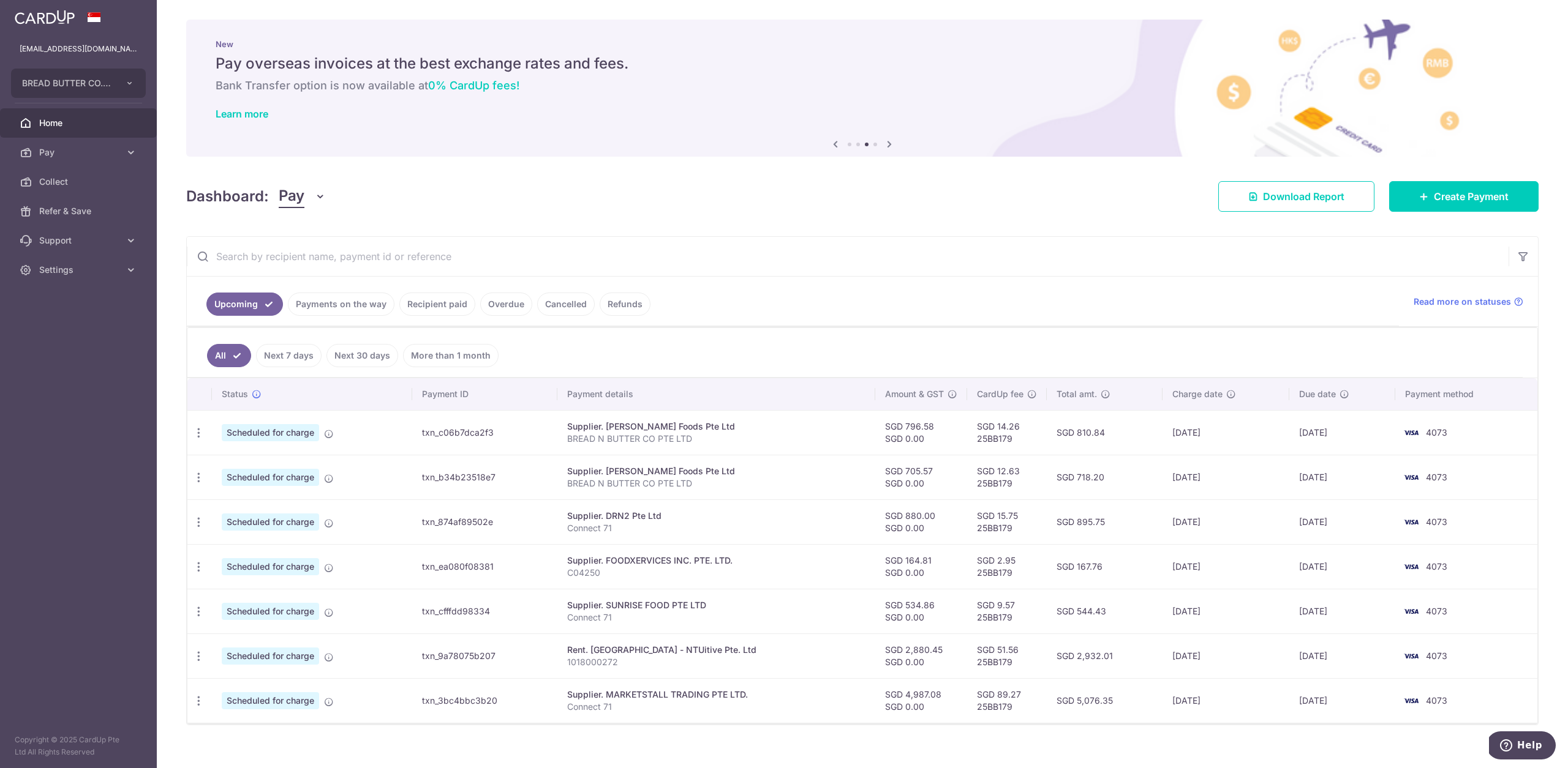
type input "[DATE]"
type input "BREAD N BUTTER CO PTE LTD"
type input "25BB179"
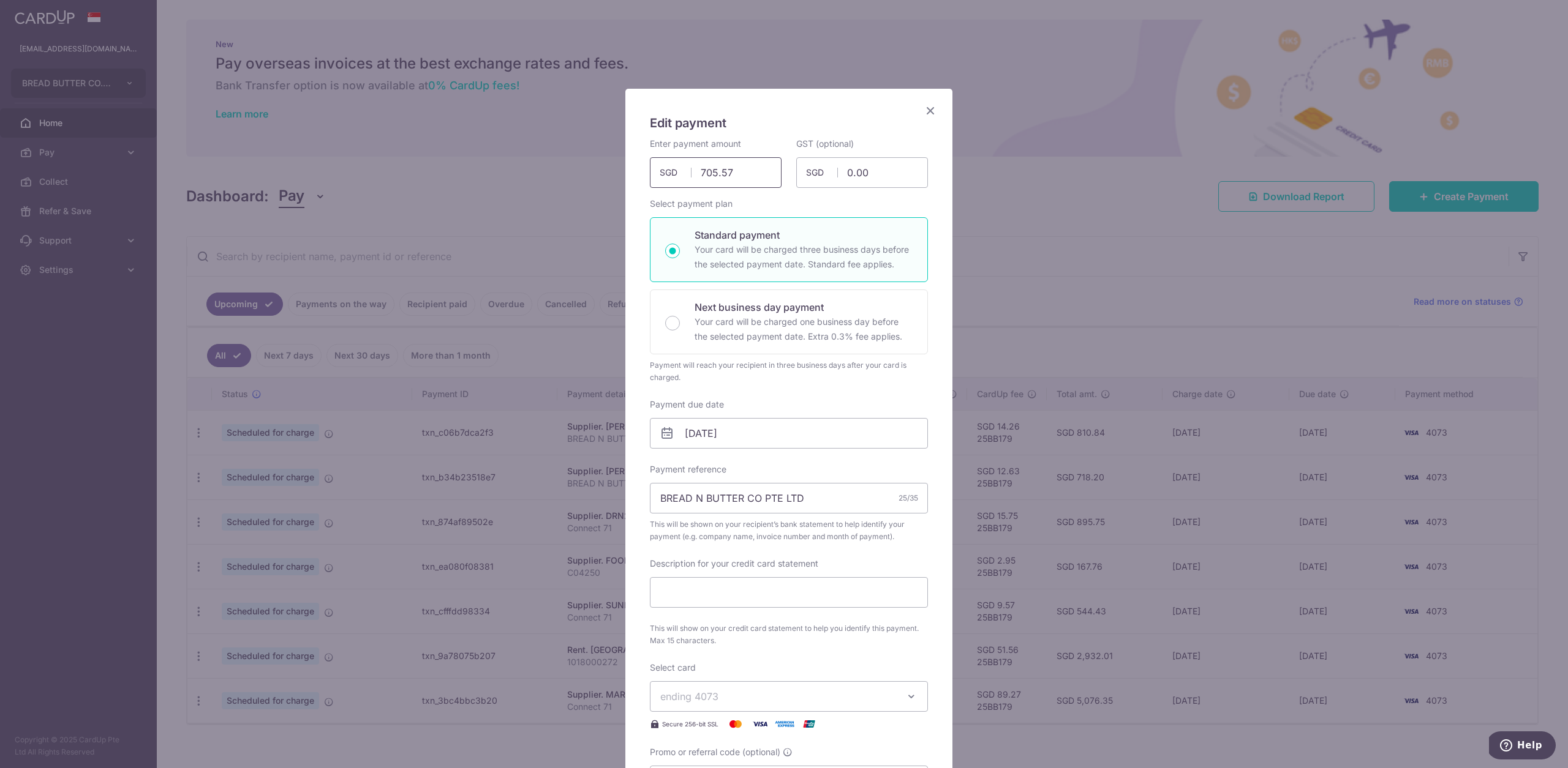
click at [720, 172] on input "705.57" at bounding box center [716, 172] width 132 height 31
type input "705.67"
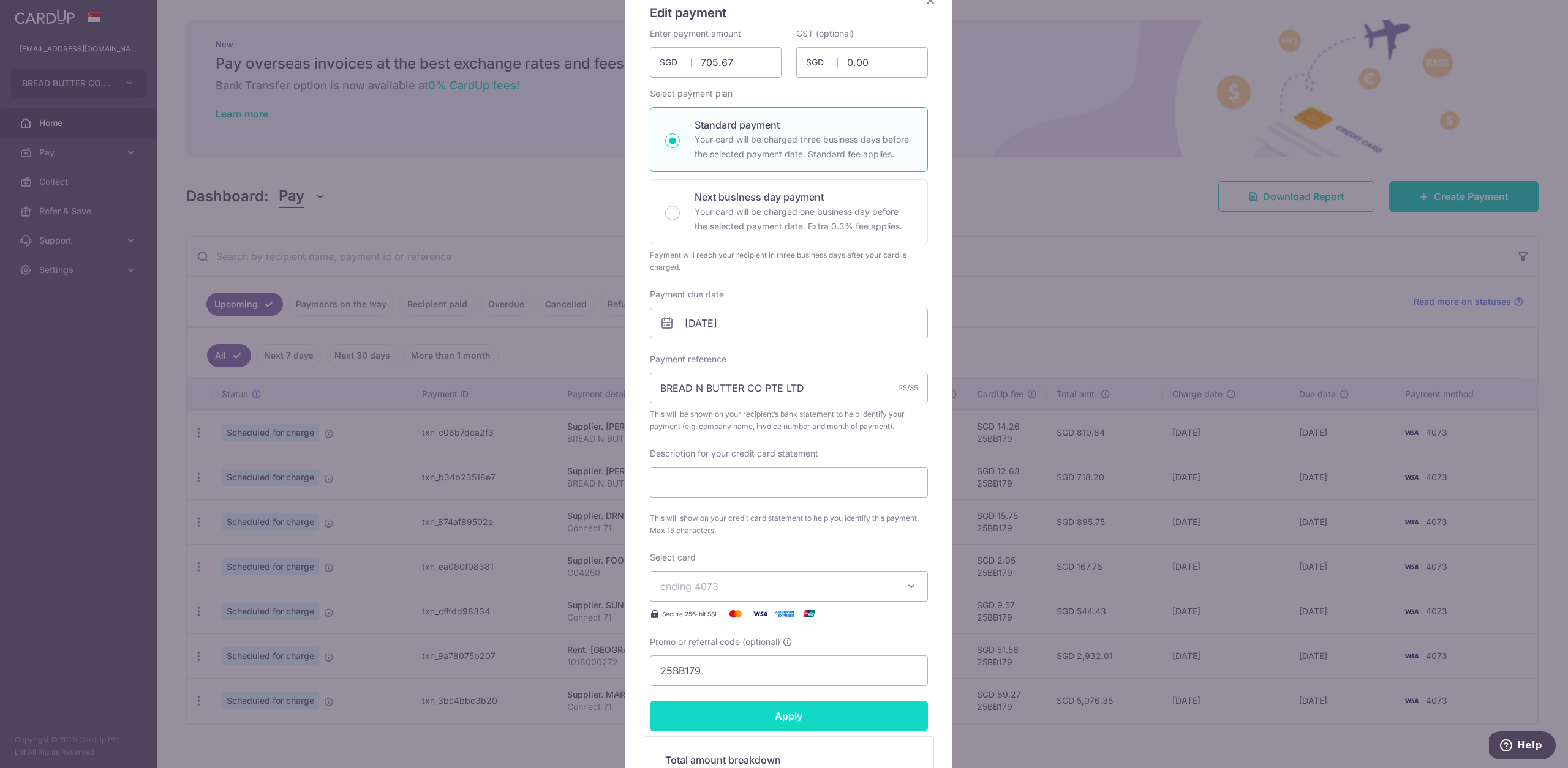
click at [874, 723] on input "Apply" at bounding box center [789, 716] width 278 height 31
type input "Successfully Applied"
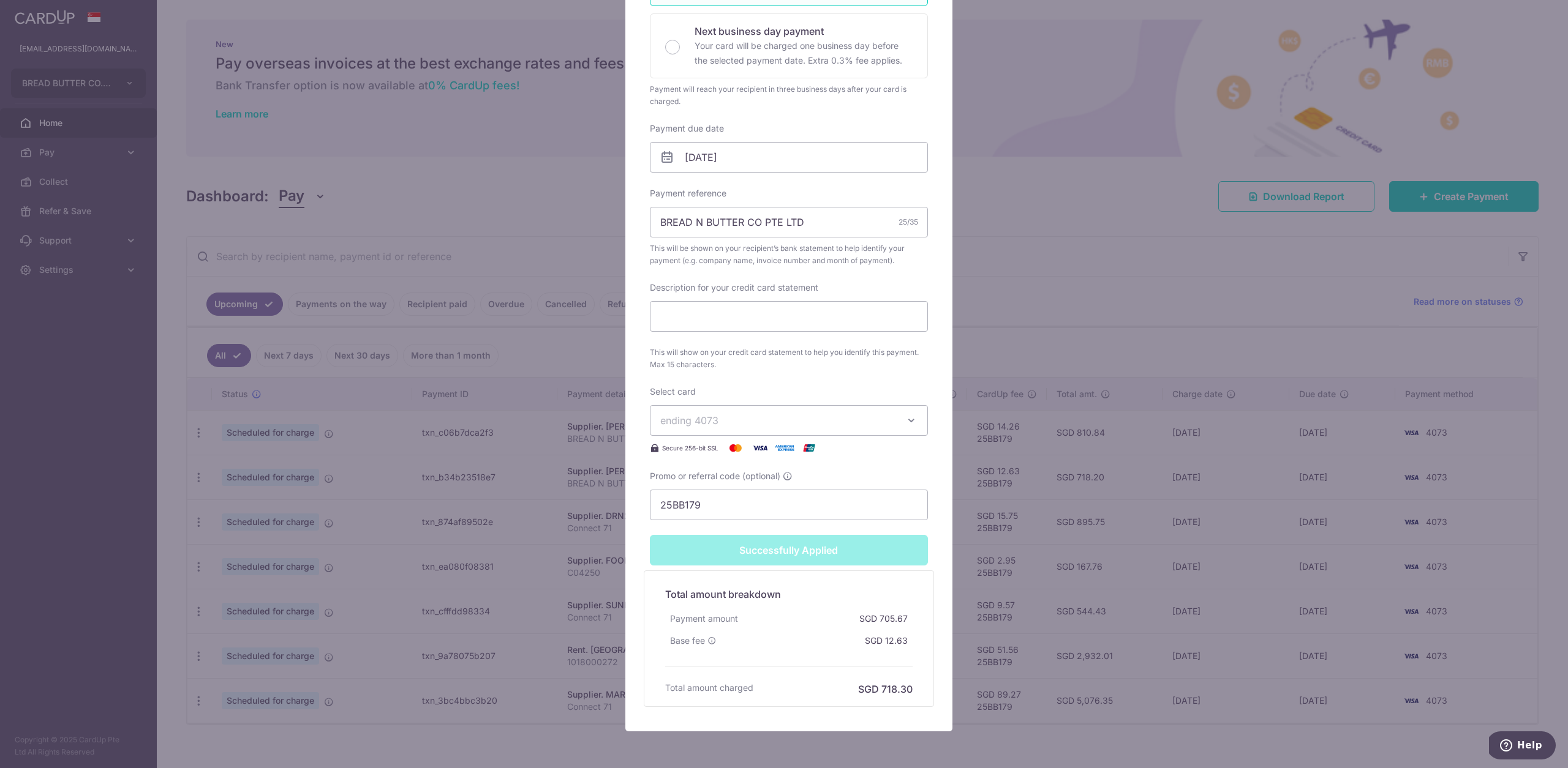
scroll to position [321, 0]
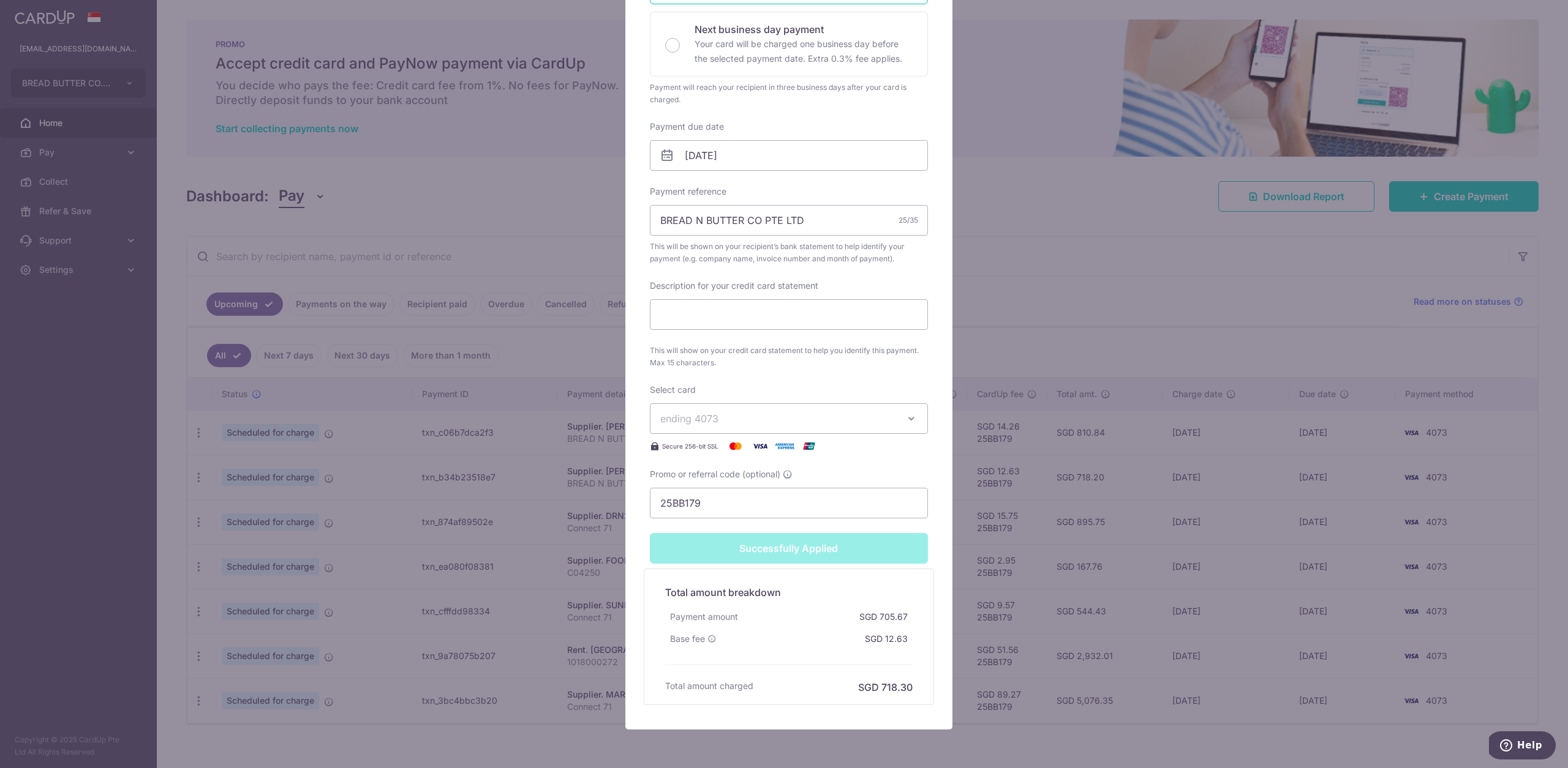
click at [848, 547] on div "Successfully Applied" at bounding box center [789, 548] width 293 height 31
click at [1101, 554] on div "Edit payment By clicking apply, you will make changes to all payments to [PERSO…" at bounding box center [784, 384] width 1568 height 768
